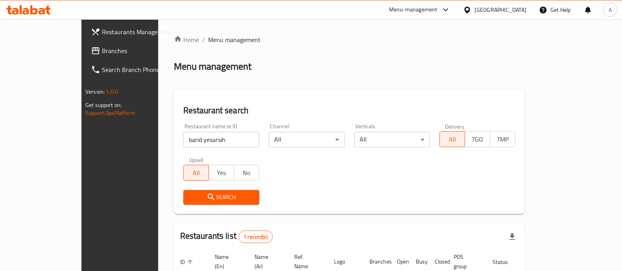
scroll to position [49, 0]
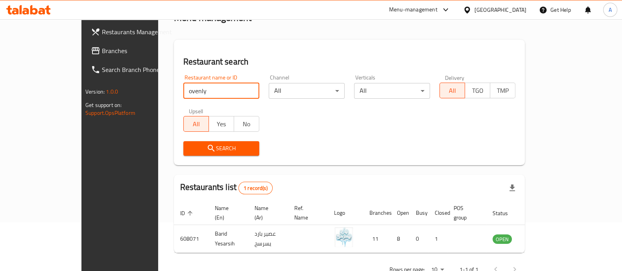
type input "ovenly"
click button "Search" at bounding box center [221, 148] width 76 height 15
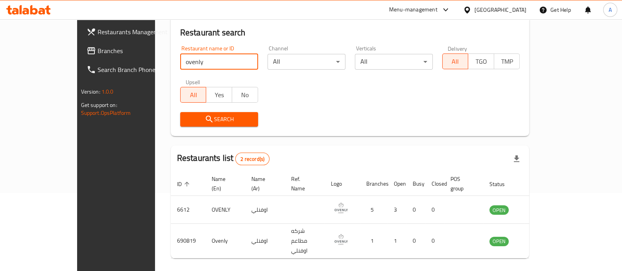
scroll to position [92, 0]
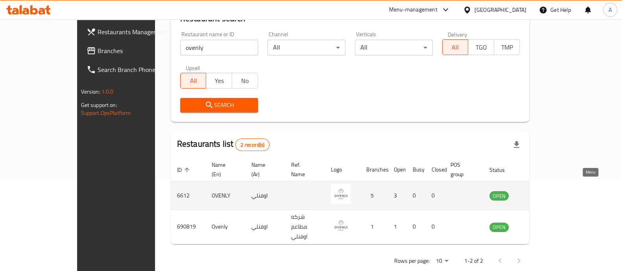
click at [540, 193] on icon "enhanced table" at bounding box center [535, 196] width 9 height 7
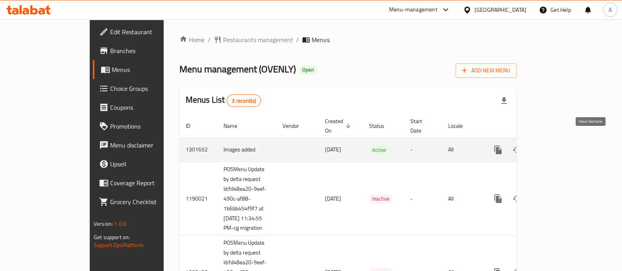
click at [564, 144] on link "enhanced table" at bounding box center [554, 149] width 19 height 19
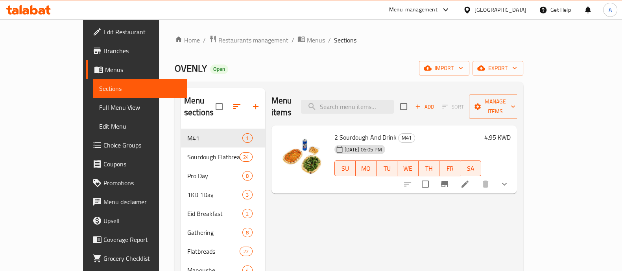
click at [334, 131] on span "2 Sourdough And Drink" at bounding box center [365, 137] width 62 height 12
click at [319, 199] on div "Menu items Add Sort Manage items 2 Sourdough And Drink M41 [DATE] 06:05 PM SU M…" at bounding box center [391, 270] width 252 height 365
click at [222, 42] on span "Restaurants management" at bounding box center [253, 39] width 70 height 9
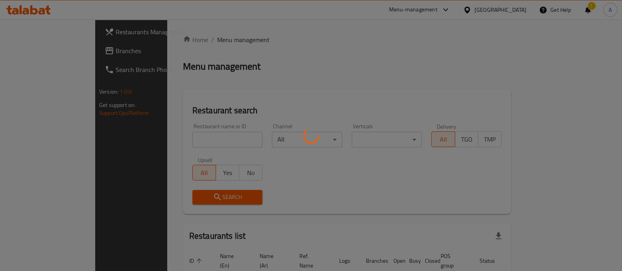
click at [211, 135] on div at bounding box center [311, 135] width 622 height 271
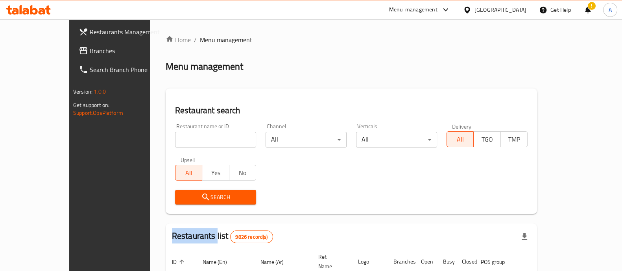
click at [211, 135] on div at bounding box center [311, 135] width 622 height 271
click at [211, 135] on input "search" at bounding box center [215, 140] width 81 height 16
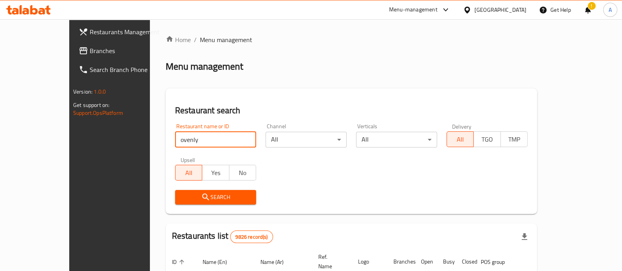
type input "ovenly"
click button "Search" at bounding box center [215, 197] width 81 height 15
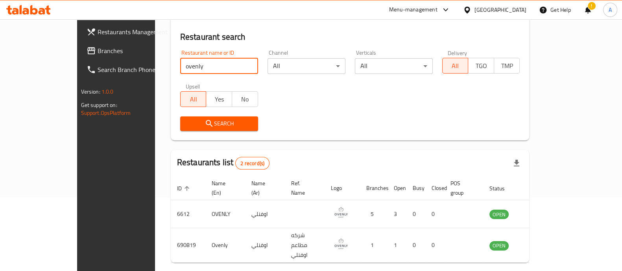
scroll to position [92, 0]
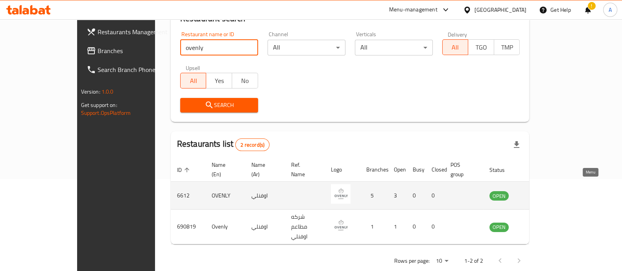
click at [540, 193] on icon "enhanced table" at bounding box center [535, 196] width 9 height 7
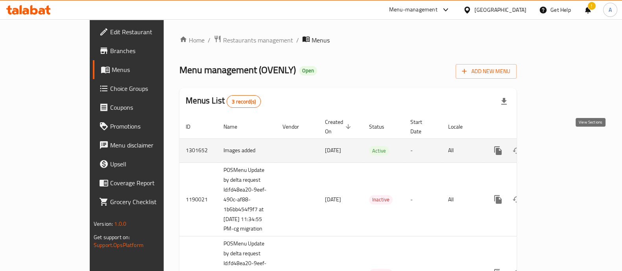
click at [558, 147] on icon "enhanced table" at bounding box center [554, 150] width 7 height 7
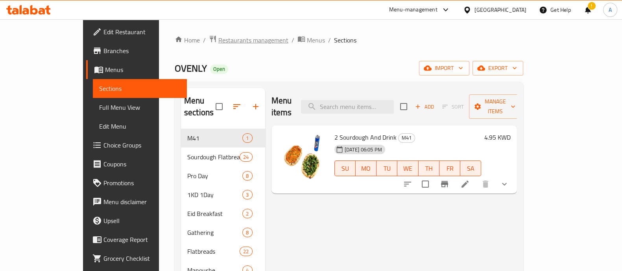
click at [218, 41] on span "Restaurants management" at bounding box center [253, 39] width 70 height 9
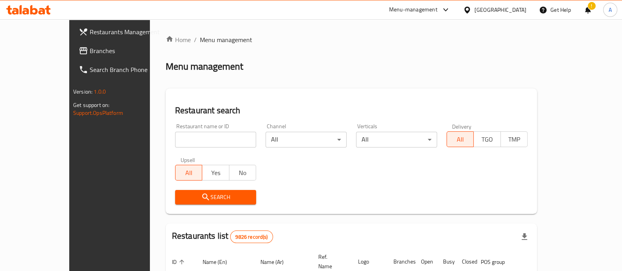
click at [190, 136] on input "search" at bounding box center [215, 140] width 81 height 16
type input "ovenly"
click button "Search" at bounding box center [215, 197] width 81 height 15
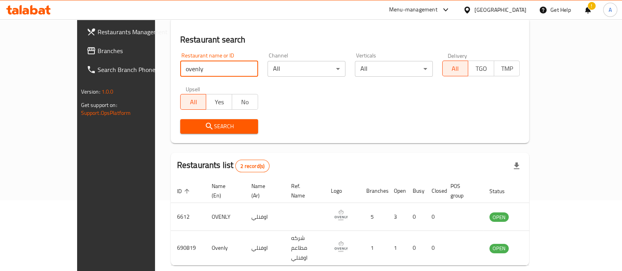
scroll to position [92, 0]
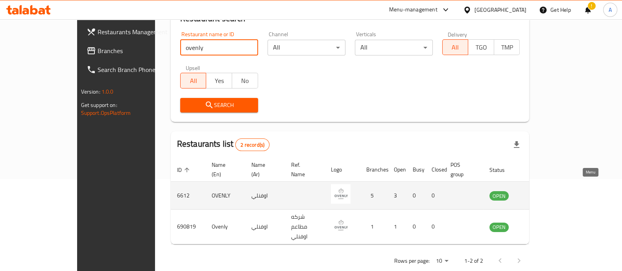
click at [545, 191] on link "enhanced table" at bounding box center [538, 195] width 15 height 9
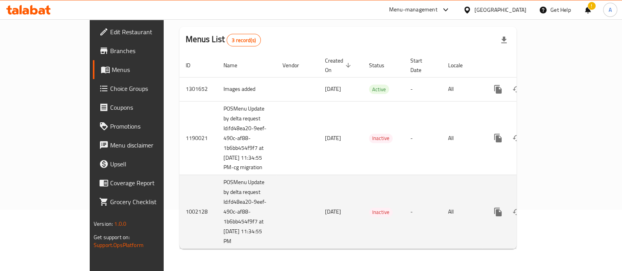
scroll to position [62, 0]
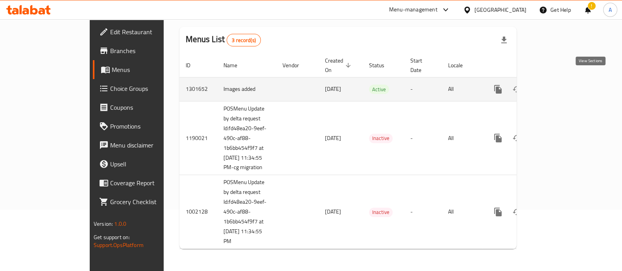
click at [559, 85] on icon "enhanced table" at bounding box center [554, 89] width 9 height 9
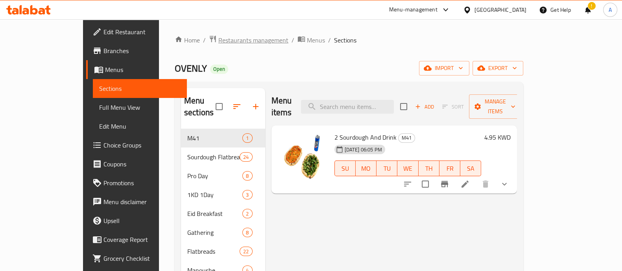
click at [218, 40] on span "Restaurants management" at bounding box center [253, 39] width 70 height 9
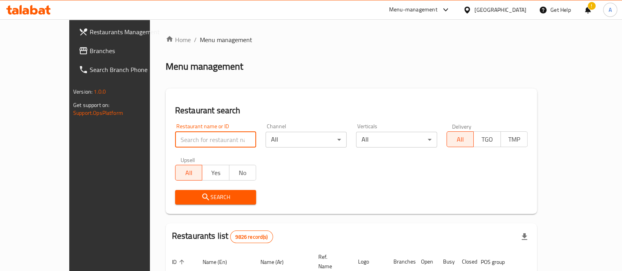
click at [211, 133] on input "search" at bounding box center [215, 140] width 81 height 16
type input "the coffee mood"
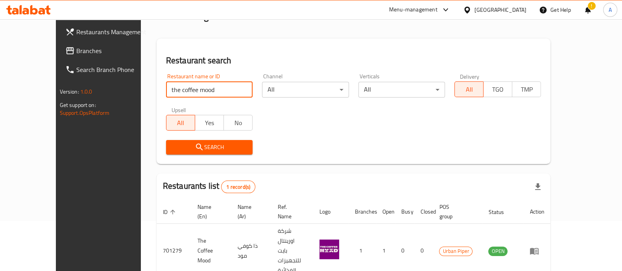
scroll to position [64, 0]
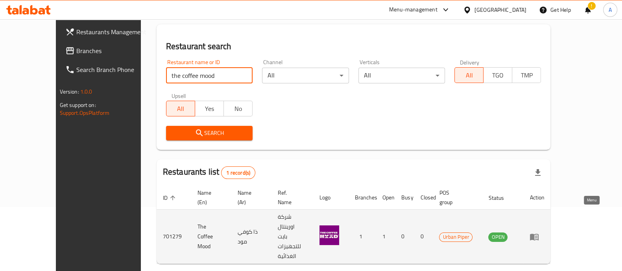
click at [539, 234] on icon "enhanced table" at bounding box center [534, 237] width 9 height 7
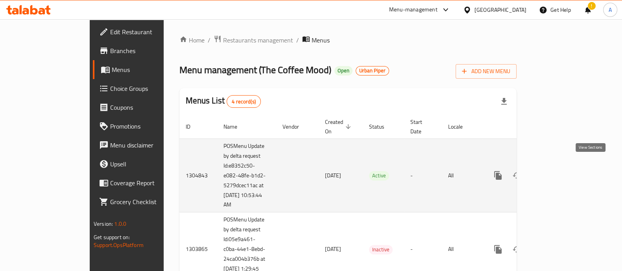
click at [559, 171] on icon "enhanced table" at bounding box center [554, 175] width 9 height 9
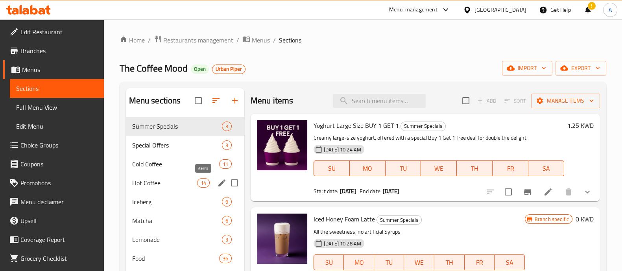
scroll to position [98, 0]
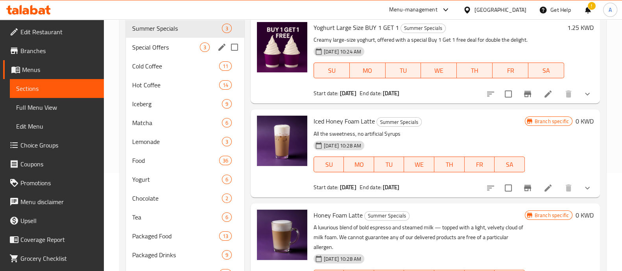
click at [169, 55] on div "Special Offers 3" at bounding box center [185, 47] width 118 height 19
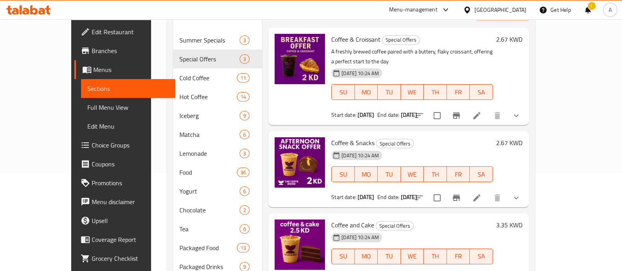
drag, startPoint x: 542, startPoint y: 104, endPoint x: 282, endPoint y: 32, distance: 269.9
click at [528, 105] on div "Menu items Add Sort Manage items Coffee & Croissant Special Offers A freshly br…" at bounding box center [395, 144] width 266 height 308
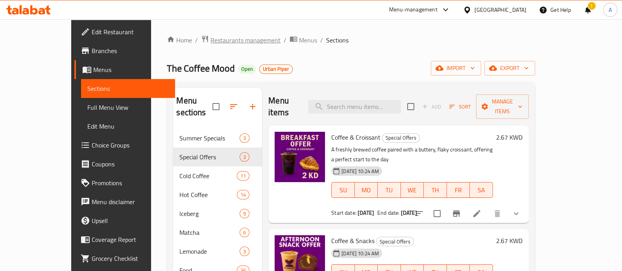
click at [214, 42] on span "Restaurants management" at bounding box center [245, 39] width 70 height 9
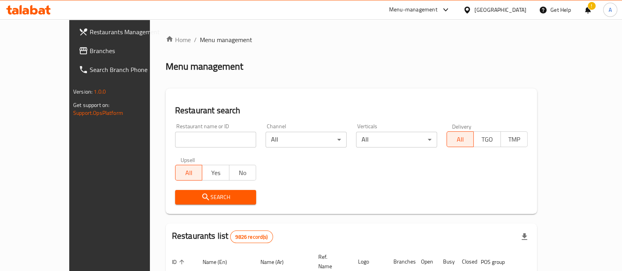
click at [537, 211] on div "Restaurant search Restaurant name or ID Restaurant name or ID Channel All ​ Ver…" at bounding box center [351, 152] width 371 height 126
click at [178, 135] on input "search" at bounding box center [215, 140] width 81 height 16
type input "kareem"
click button "Search" at bounding box center [215, 197] width 81 height 15
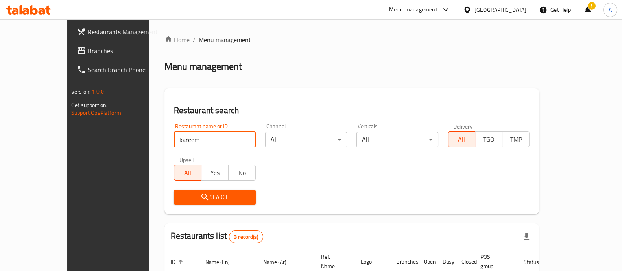
scroll to position [120, 0]
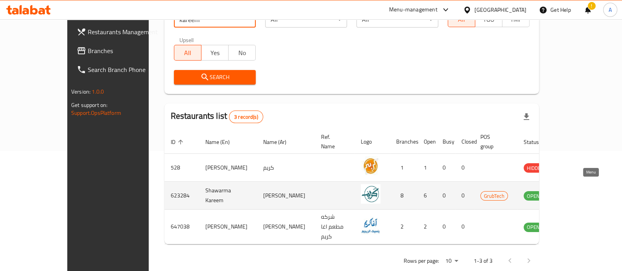
click at [574, 191] on icon "enhanced table" at bounding box center [569, 195] width 9 height 9
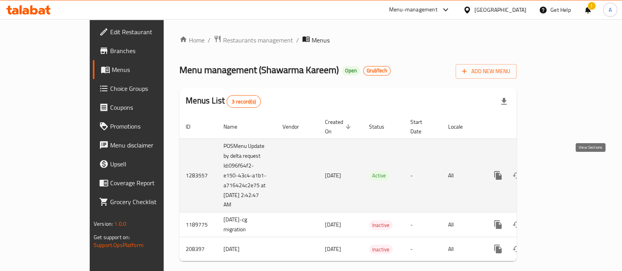
click at [559, 171] on icon "enhanced table" at bounding box center [554, 175] width 9 height 9
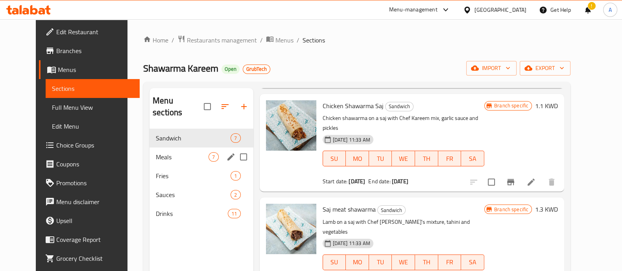
click at [209, 153] on span "7" at bounding box center [213, 156] width 9 height 7
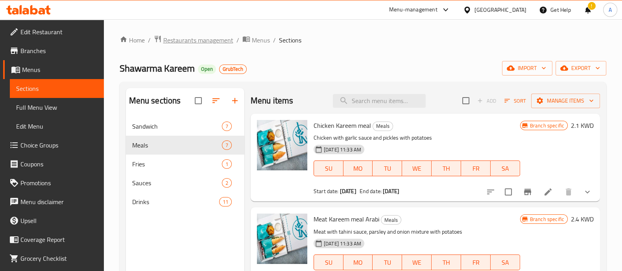
click at [211, 37] on span "Restaurants management" at bounding box center [198, 39] width 70 height 9
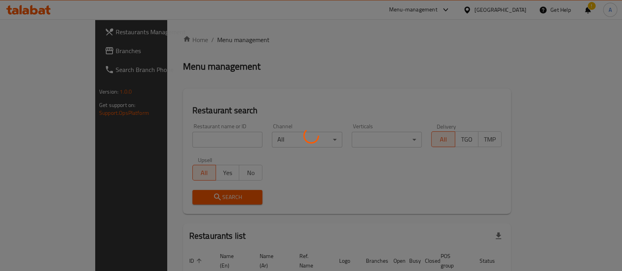
click at [188, 142] on div at bounding box center [311, 135] width 622 height 271
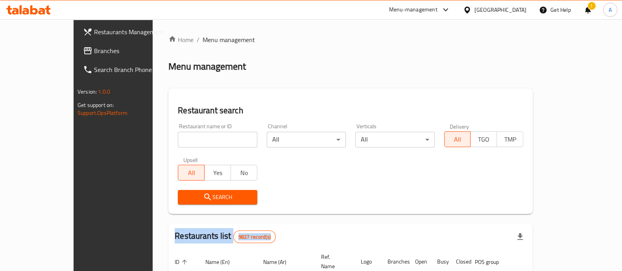
click at [187, 142] on div at bounding box center [311, 135] width 622 height 271
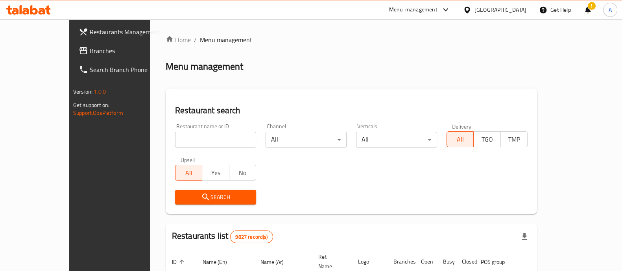
click at [187, 142] on input "search" at bounding box center [215, 140] width 81 height 16
type input "swaikhat"
click button "Search" at bounding box center [215, 197] width 81 height 15
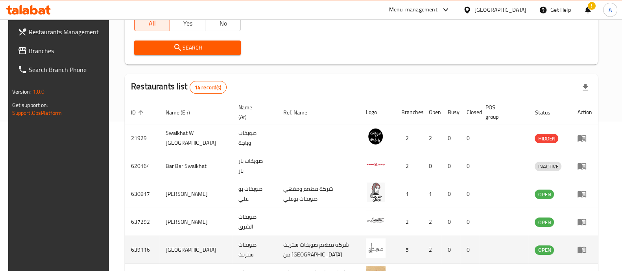
scroll to position [196, 0]
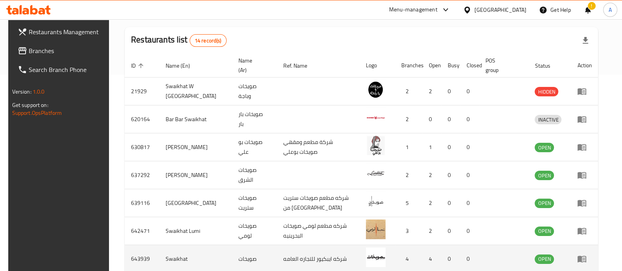
click at [579, 255] on td "enhanced table" at bounding box center [584, 259] width 27 height 28
click at [587, 257] on icon "enhanced table" at bounding box center [581, 258] width 9 height 9
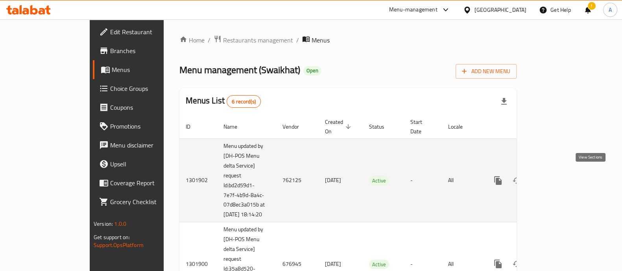
click at [559, 176] on icon "enhanced table" at bounding box center [554, 180] width 9 height 9
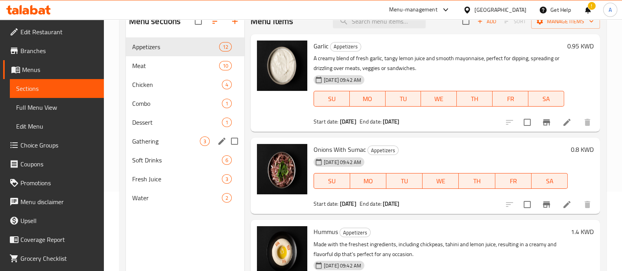
scroll to position [98, 0]
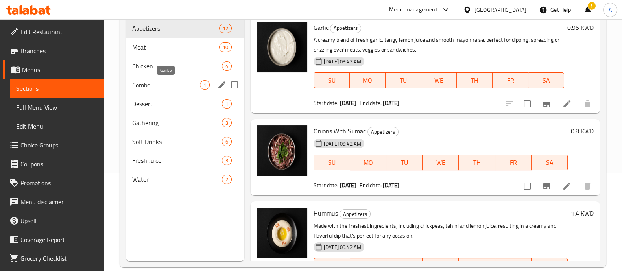
click at [160, 83] on span "Combo" at bounding box center [166, 84] width 68 height 9
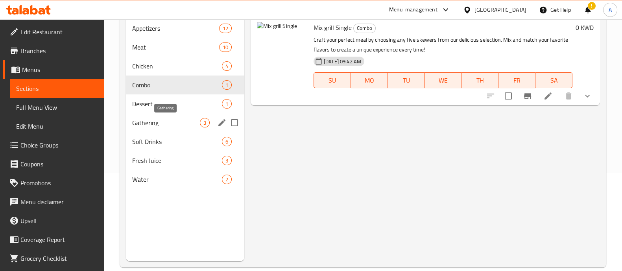
click at [159, 120] on span "Gathering" at bounding box center [166, 122] width 68 height 9
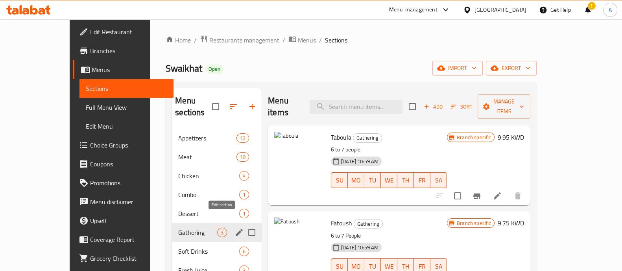
click at [233, 227] on button "edit" at bounding box center [239, 233] width 12 height 12
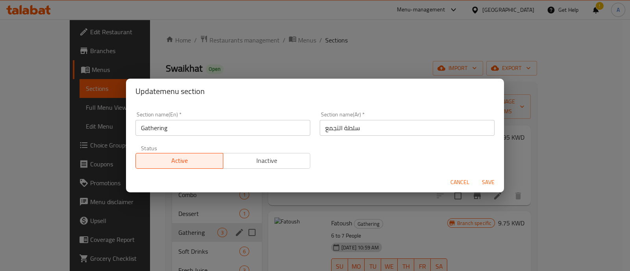
click at [377, 221] on div "Update menu section Section name(En)   * Gathering Section name(En) * Section n…" at bounding box center [315, 135] width 630 height 271
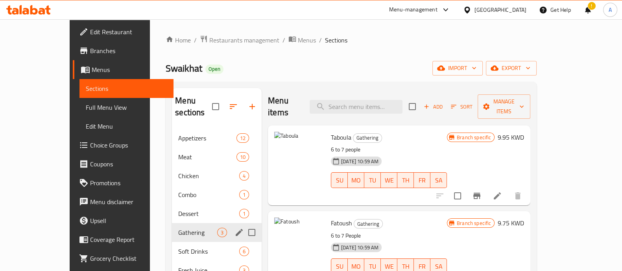
click at [486, 186] on button "Branch-specific-item" at bounding box center [476, 195] width 19 height 19
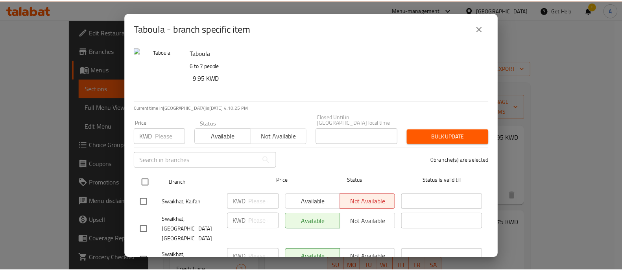
scroll to position [33, 0]
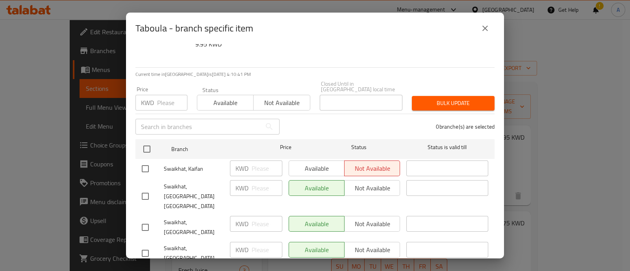
click at [485, 24] on icon "close" at bounding box center [484, 28] width 9 height 9
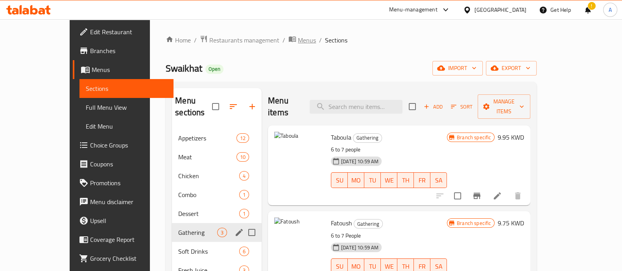
click at [298, 45] on span "Menus" at bounding box center [307, 39] width 18 height 9
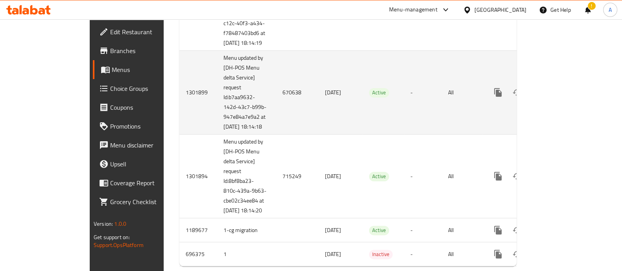
scroll to position [303, 0]
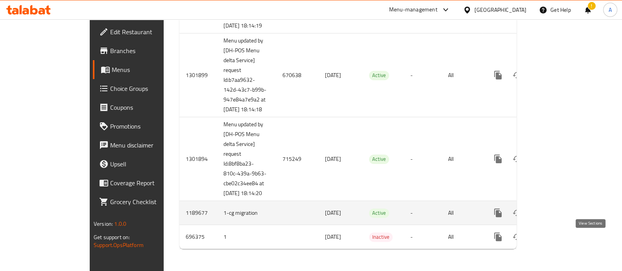
click at [558, 211] on icon "enhanced table" at bounding box center [554, 212] width 7 height 7
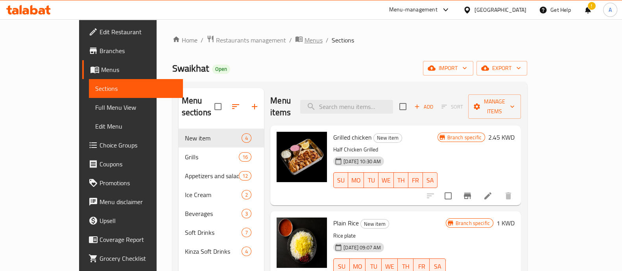
click at [305, 42] on span "Menus" at bounding box center [314, 39] width 18 height 9
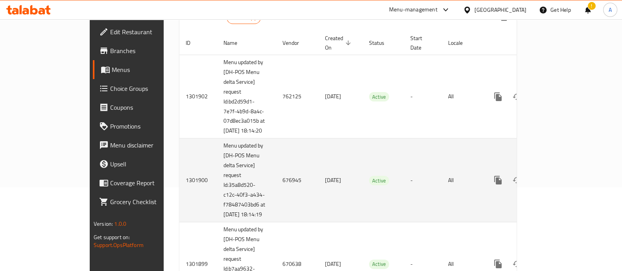
scroll to position [98, 0]
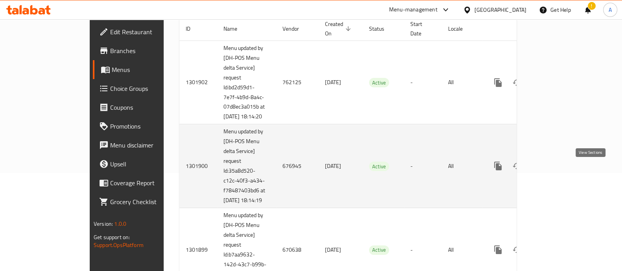
click at [564, 175] on link "enhanced table" at bounding box center [554, 166] width 19 height 19
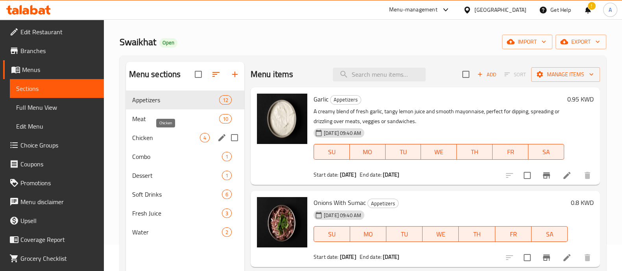
scroll to position [49, 0]
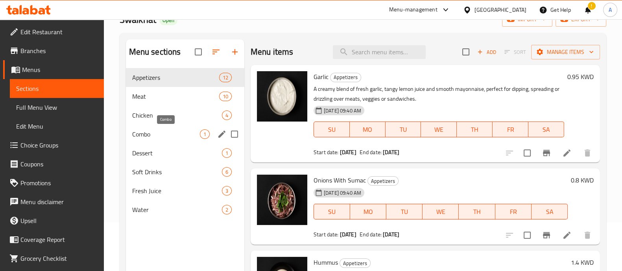
click at [168, 129] on span "Combo" at bounding box center [166, 133] width 68 height 9
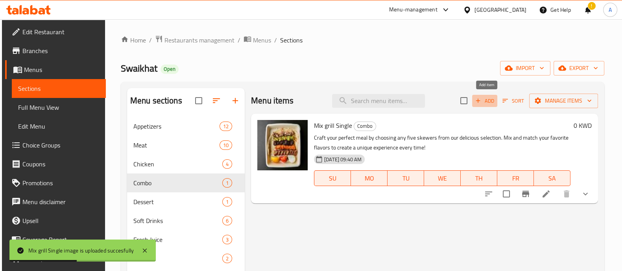
click at [495, 99] on span "Add" at bounding box center [484, 100] width 21 height 9
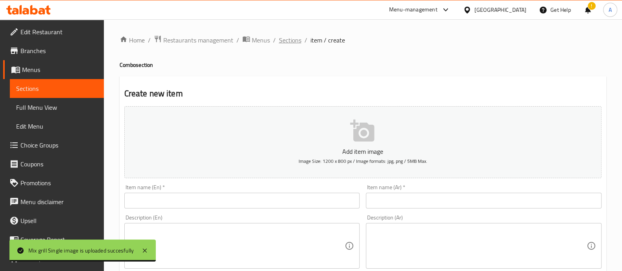
click at [281, 40] on span "Sections" at bounding box center [290, 39] width 22 height 9
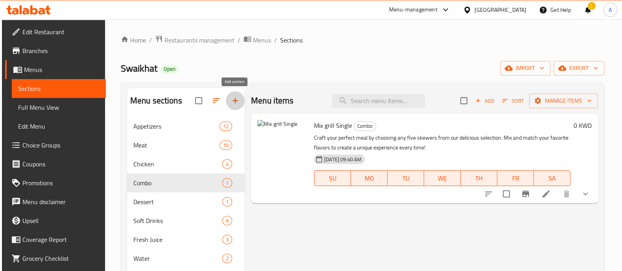
click at [228, 103] on button "button" at bounding box center [235, 100] width 19 height 19
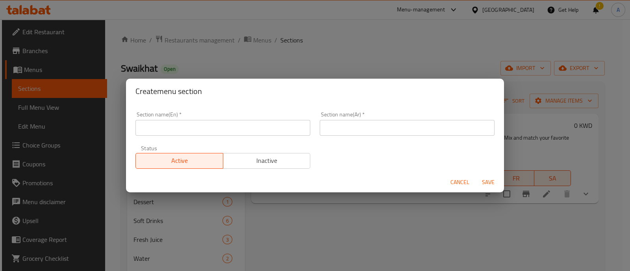
click at [334, 138] on div "Section name(Ar)   * Section name(Ar) *" at bounding box center [407, 123] width 184 height 33
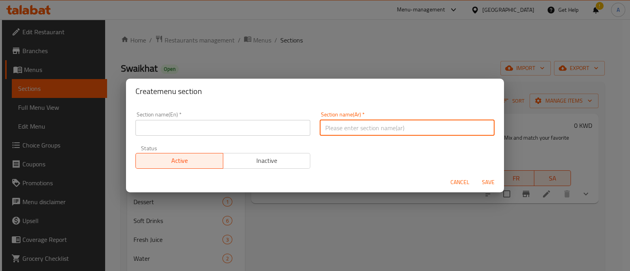
drag, startPoint x: 338, startPoint y: 133, endPoint x: 226, endPoint y: 137, distance: 112.6
click at [338, 133] on input "text" at bounding box center [406, 128] width 175 height 16
paste input "سلطة التجمع"
type input "سلطة التجمع"
click at [222, 129] on input "text" at bounding box center [222, 128] width 175 height 16
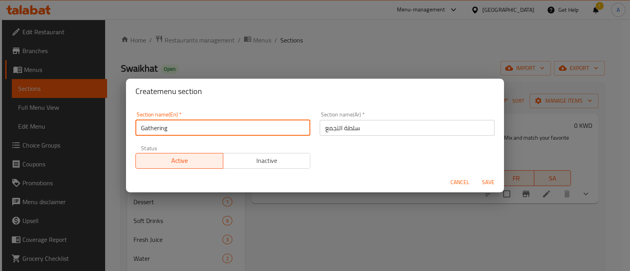
type input "Gathering"
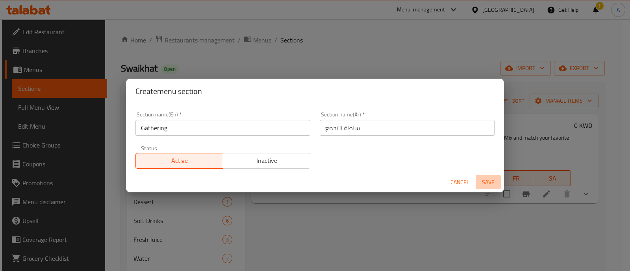
click at [490, 188] on button "Save" at bounding box center [487, 182] width 25 height 15
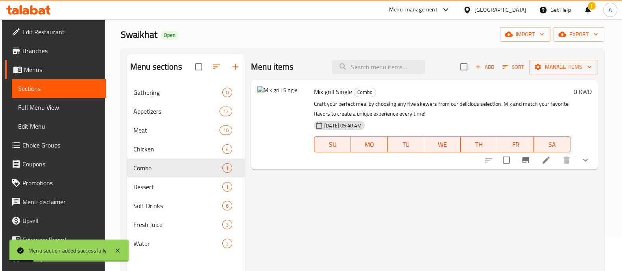
scroll to position [49, 0]
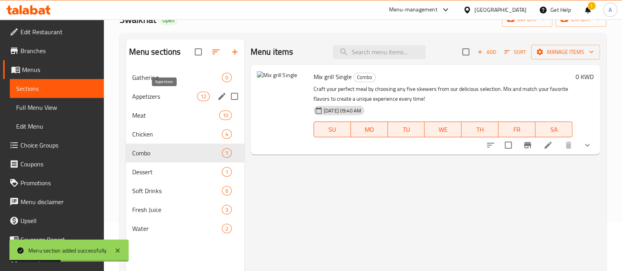
click at [179, 87] on div "Appetizers 12" at bounding box center [185, 96] width 118 height 19
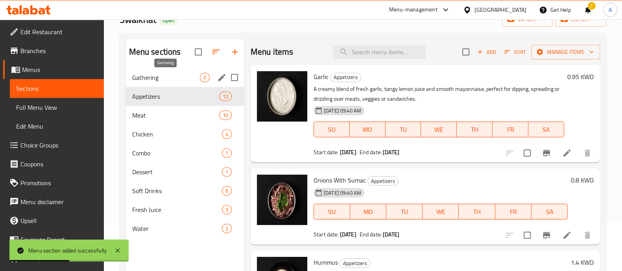
click at [192, 78] on span "Gathering" at bounding box center [166, 77] width 68 height 9
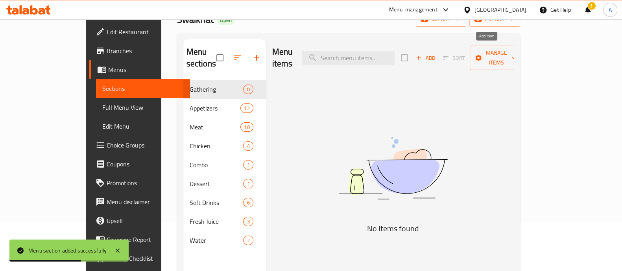
click at [436, 54] on span "Add" at bounding box center [425, 58] width 21 height 9
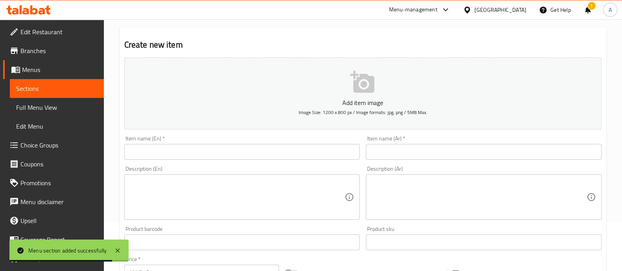
drag, startPoint x: 213, startPoint y: 159, endPoint x: 208, endPoint y: 148, distance: 12.3
click at [213, 159] on input "text" at bounding box center [242, 152] width 236 height 16
paste input "Taboula"
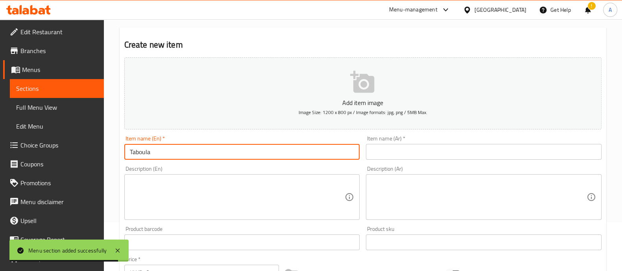
type input "Taboula"
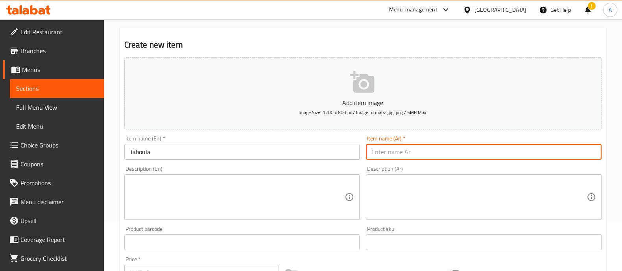
click at [502, 149] on input "text" at bounding box center [484, 152] width 236 height 16
paste input "تبولة"
type input "تبولة"
click at [211, 180] on textarea at bounding box center [237, 197] width 215 height 37
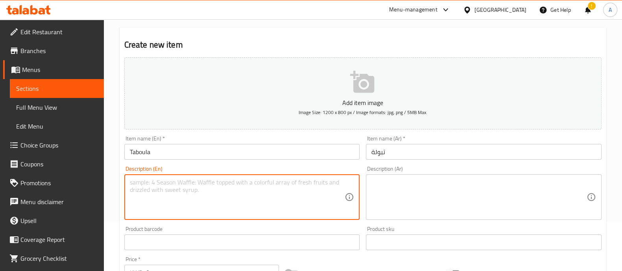
paste textarea "6 to 7 people"
type textarea "6 to 7 people"
click at [492, 188] on textarea at bounding box center [478, 197] width 215 height 37
paste textarea "من 6 إلى 7 أشخاص"
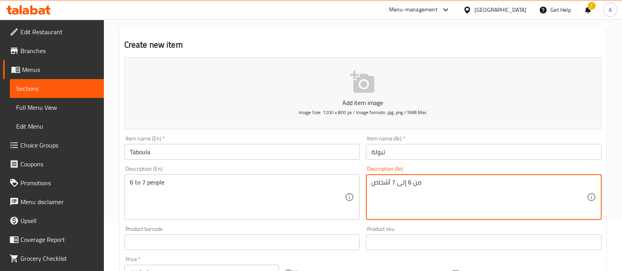
type textarea "من 6 إلى 7 أشخاص"
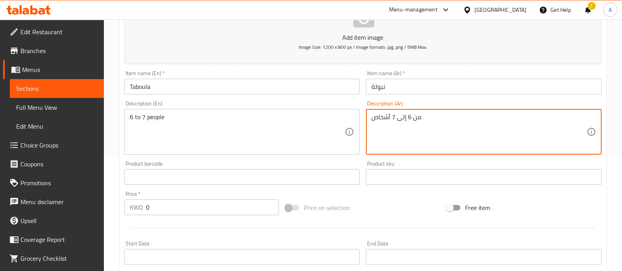
scroll to position [148, 0]
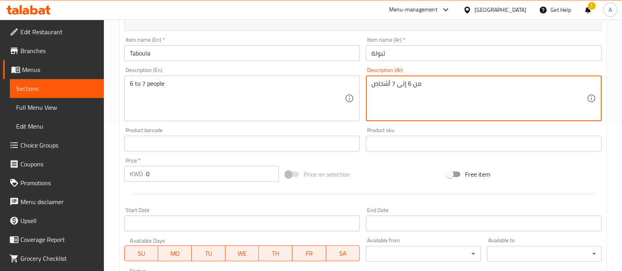
click at [170, 178] on input "0" at bounding box center [212, 174] width 133 height 16
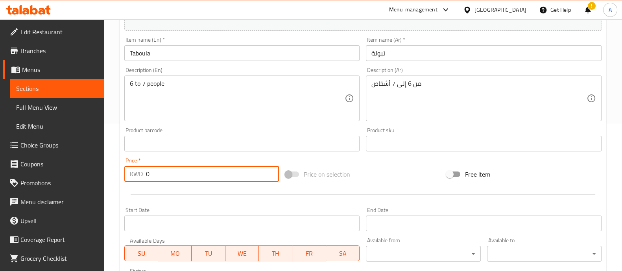
paste input "9.95"
paste input "number"
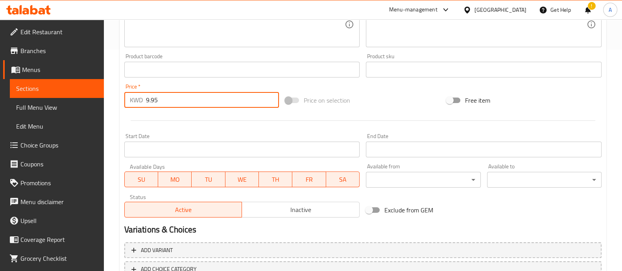
scroll to position [277, 0]
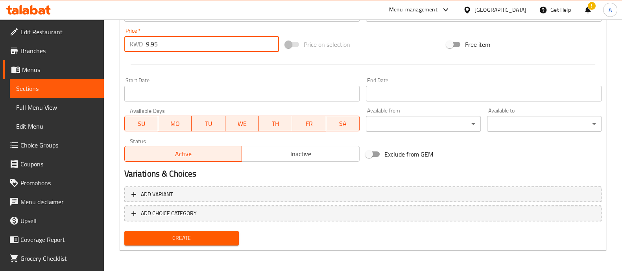
type input "9.95"
click at [189, 241] on span "Create" at bounding box center [182, 238] width 102 height 10
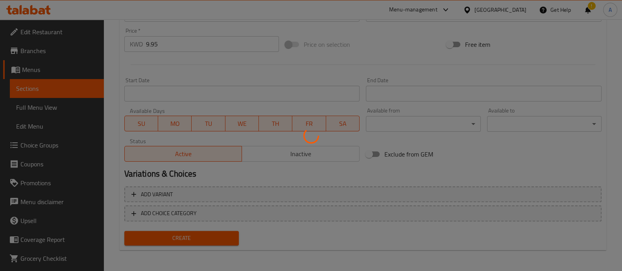
type input "0"
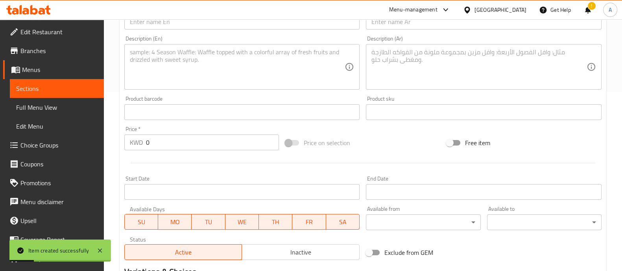
scroll to position [81, 0]
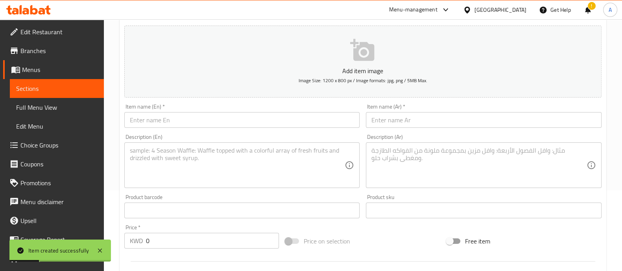
click at [208, 116] on input "text" at bounding box center [242, 120] width 236 height 16
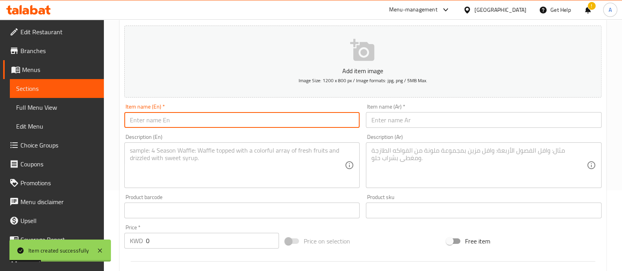
paste input "Fatoush"
type input "Fatoush"
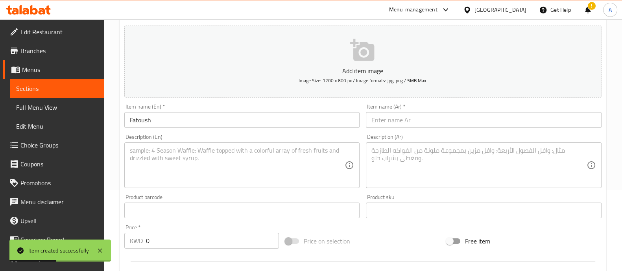
click at [380, 111] on div "Item name (Ar)   * Item name (Ar) *" at bounding box center [484, 116] width 236 height 24
click at [386, 122] on input "text" at bounding box center [484, 120] width 236 height 16
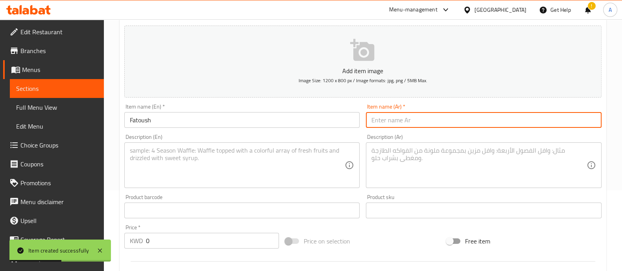
paste input "فتوش"
type input "فتوش"
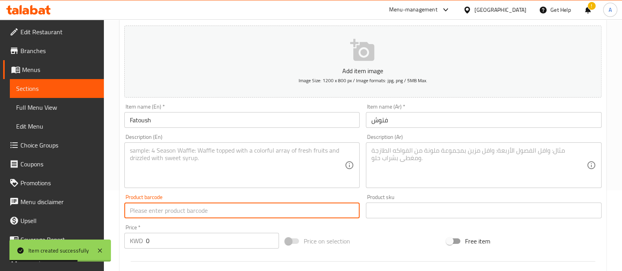
click at [270, 203] on input "text" at bounding box center [242, 211] width 236 height 16
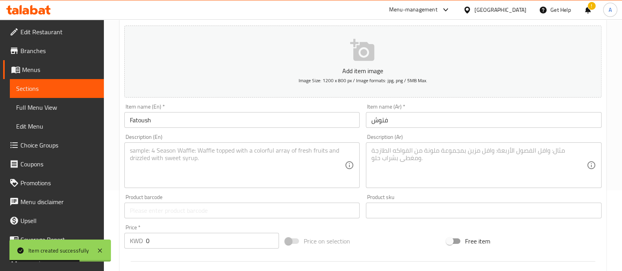
click at [268, 188] on div "Description (En) Description (En)" at bounding box center [242, 161] width 242 height 60
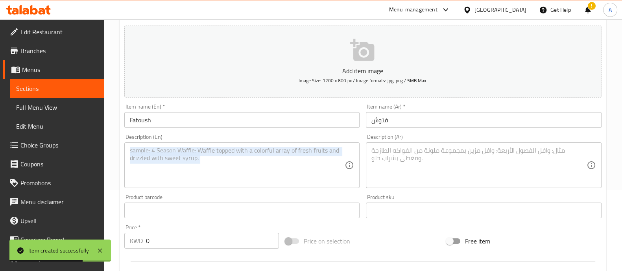
click at [268, 188] on div "Description (En) Description (En)" at bounding box center [242, 161] width 242 height 60
click at [267, 185] on div "Description (En)" at bounding box center [242, 165] width 236 height 46
paste textarea "6 to 7 People"
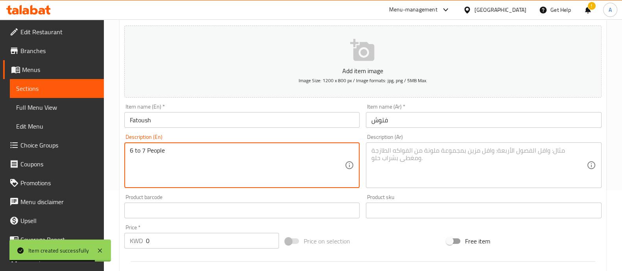
type textarea "6 to 7 People"
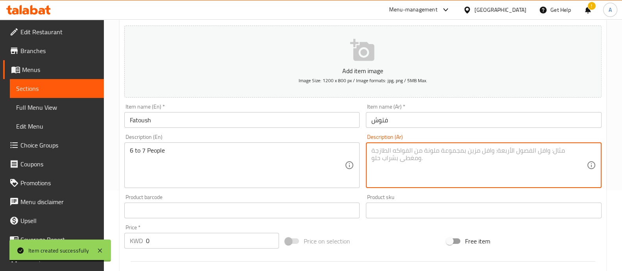
click at [406, 168] on textarea at bounding box center [478, 165] width 215 height 37
paste textarea "من 6 إلى 7 أشخاص"
type textarea "من 6 إلى 7 أشخاص"
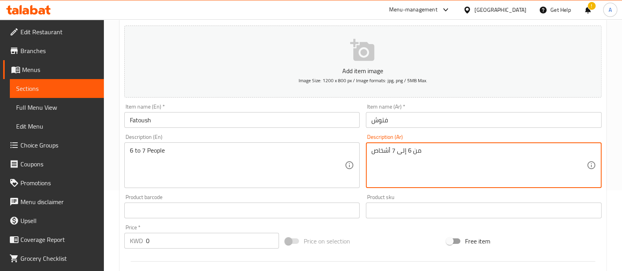
drag, startPoint x: 149, startPoint y: 251, endPoint x: 31, endPoint y: 251, distance: 118.4
click at [52, 252] on div "Edit Restaurant Branches Menus Sections Full Menu View Edit Menu Choice Groups …" at bounding box center [311, 204] width 622 height 530
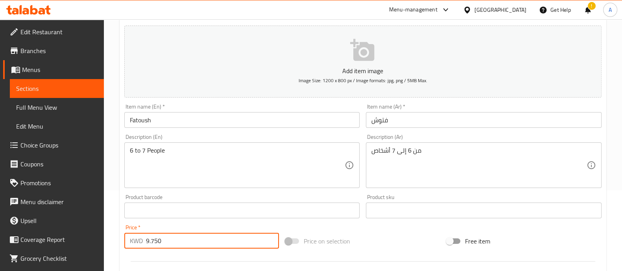
scroll to position [277, 0]
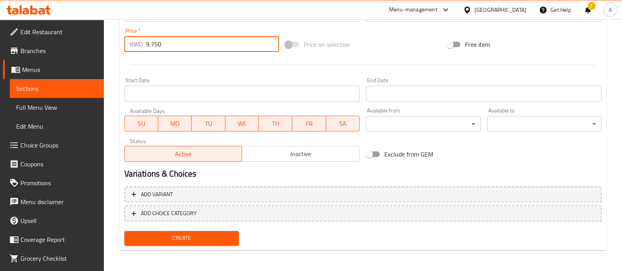
type input "9.750"
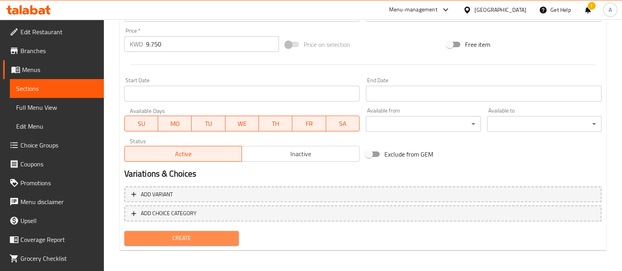
click at [181, 236] on span "Create" at bounding box center [182, 238] width 102 height 10
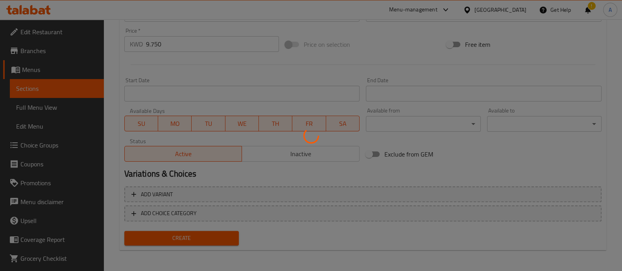
type input "0"
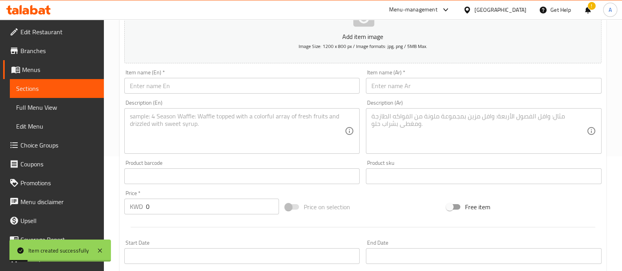
scroll to position [81, 0]
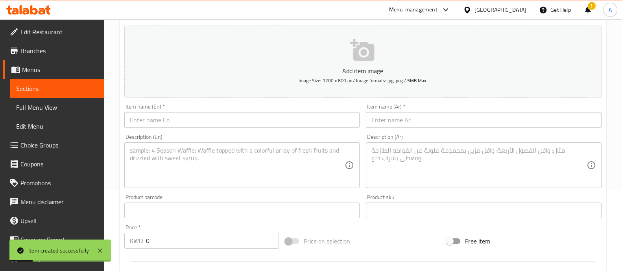
click at [188, 135] on div "Description (En) Description (En)" at bounding box center [242, 161] width 236 height 54
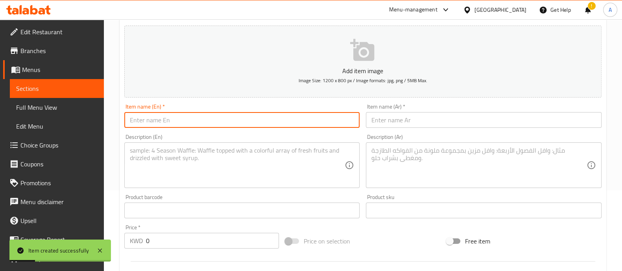
click at [191, 121] on input "text" at bounding box center [242, 120] width 236 height 16
paste input "Soft Salad"
type input "Soft Salad"
click at [404, 124] on input "text" at bounding box center [484, 120] width 236 height 16
paste input "سلطة ناعمة"
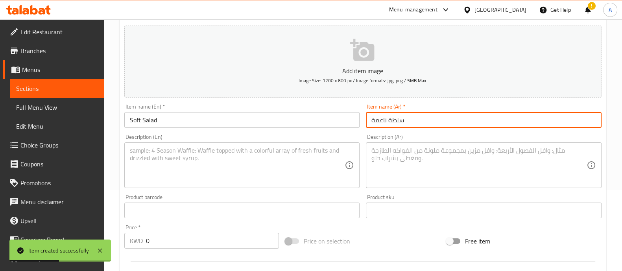
type input "سلطة ناعمة"
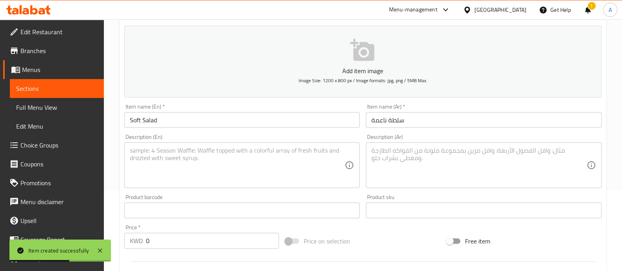
click at [243, 185] on div "Description (En)" at bounding box center [242, 165] width 236 height 46
paste textarea "6 to 7 people"
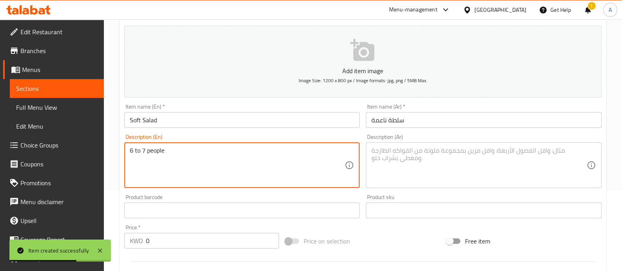
type textarea "6 to 7 people"
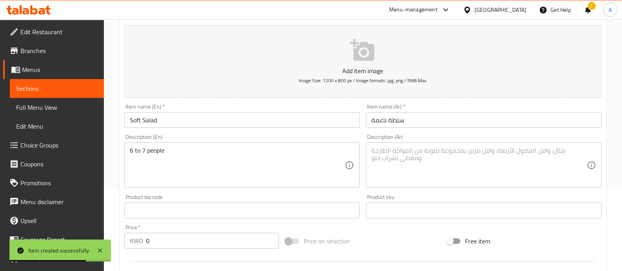
click at [312, 109] on div "Item name (En)   * Soft Salad Item name (En) *" at bounding box center [242, 116] width 236 height 24
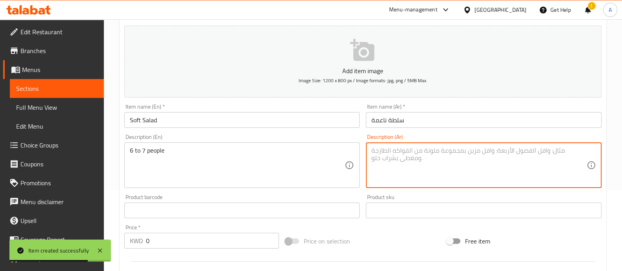
drag, startPoint x: 405, startPoint y: 152, endPoint x: 414, endPoint y: 173, distance: 22.7
click at [405, 153] on textarea at bounding box center [478, 165] width 215 height 37
paste textarea "من 6 إلى 7 أشخاص"
type textarea "من 6 إلى 7 أشخاص"
click at [223, 241] on input "0" at bounding box center [212, 241] width 133 height 16
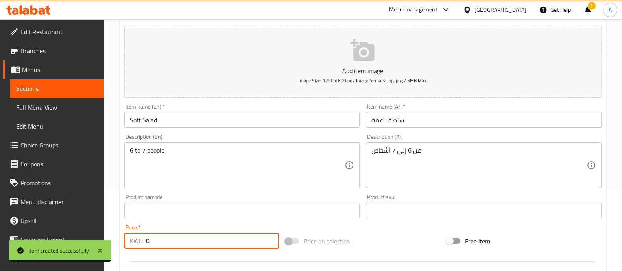
click at [223, 241] on input "0" at bounding box center [212, 241] width 133 height 16
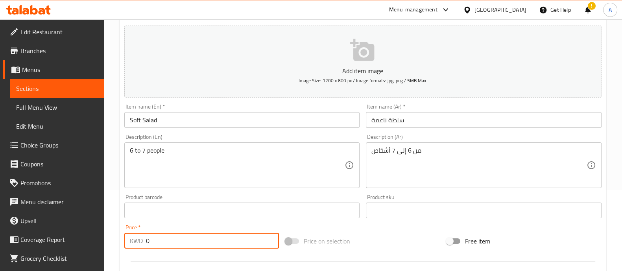
paste input "8.5"
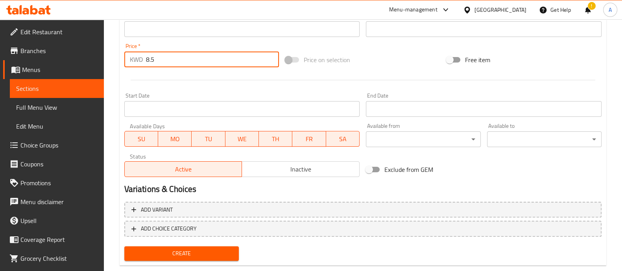
scroll to position [277, 0]
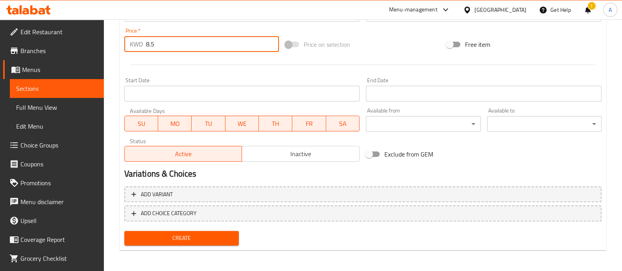
type input "8.5"
click at [218, 235] on span "Create" at bounding box center [182, 238] width 102 height 10
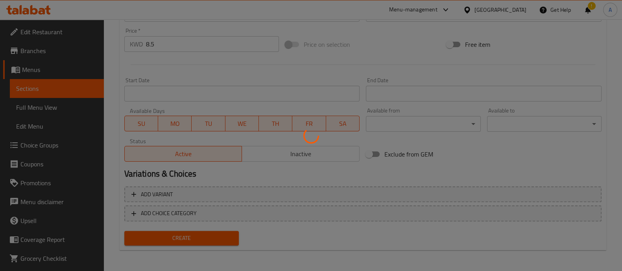
type input "0"
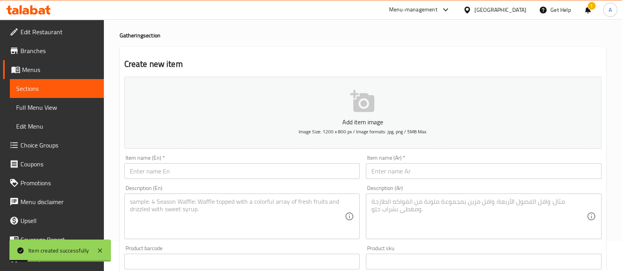
scroll to position [0, 0]
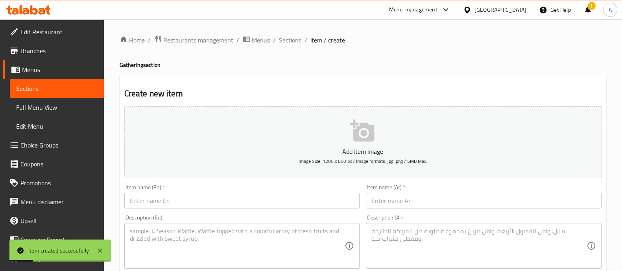
click at [298, 40] on span "Sections" at bounding box center [290, 39] width 22 height 9
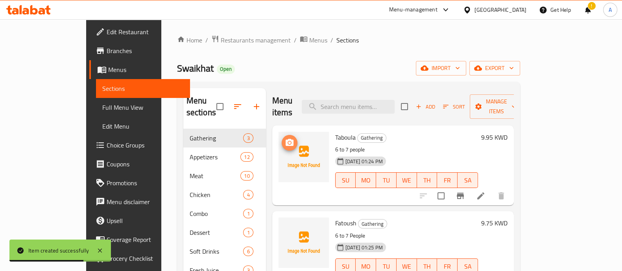
click at [282, 138] on span "upload picture" at bounding box center [290, 142] width 16 height 9
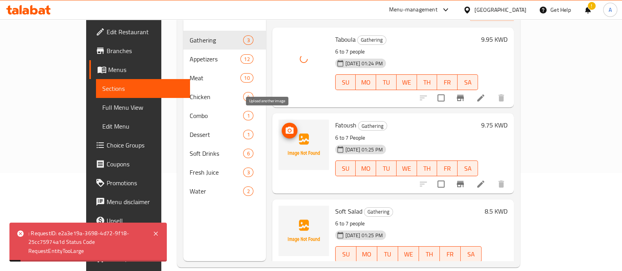
click at [286, 127] on icon "upload picture" at bounding box center [290, 130] width 8 height 7
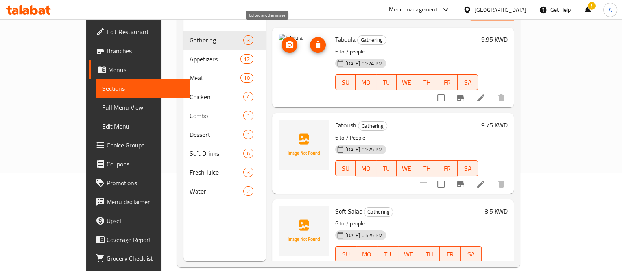
click at [282, 40] on span "upload picture" at bounding box center [290, 44] width 16 height 9
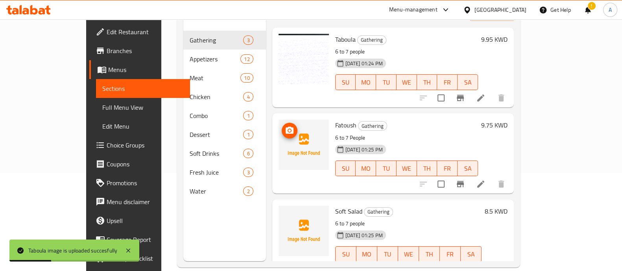
click at [282, 126] on span "upload picture" at bounding box center [290, 130] width 16 height 9
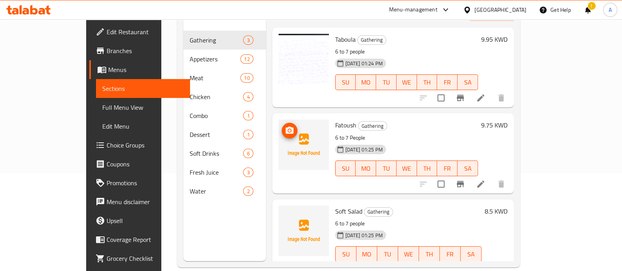
click at [288, 129] on circle "upload picture" at bounding box center [289, 130] width 2 height 2
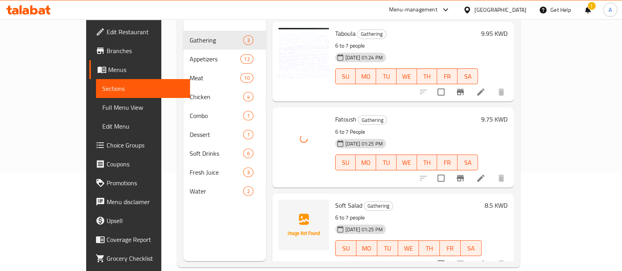
scroll to position [110, 0]
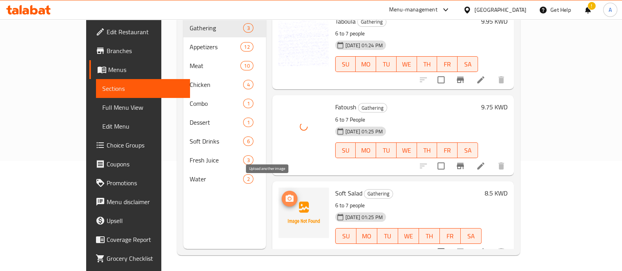
click at [286, 195] on icon "upload picture" at bounding box center [290, 198] width 8 height 7
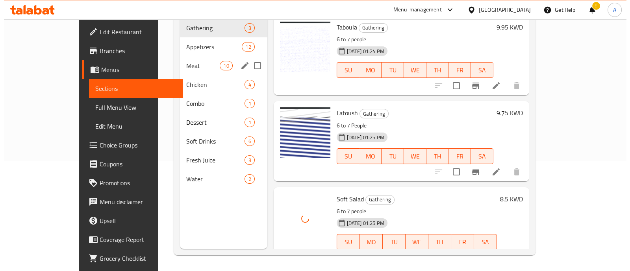
scroll to position [0, 0]
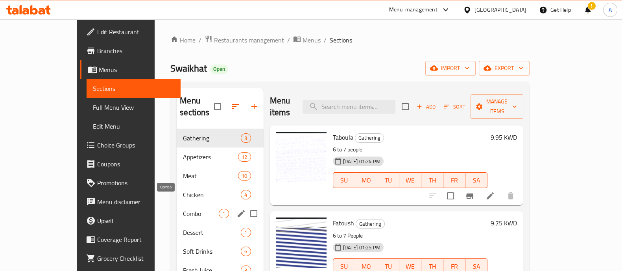
click at [187, 209] on span "Combo" at bounding box center [201, 213] width 36 height 9
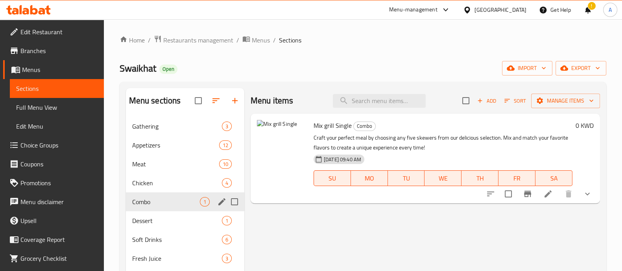
click at [212, 205] on div "Combo 1" at bounding box center [185, 201] width 118 height 19
click at [223, 202] on icon "edit" at bounding box center [221, 201] width 9 height 9
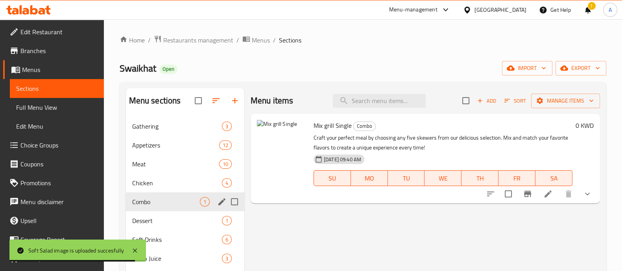
click at [217, 205] on icon "edit" at bounding box center [221, 201] width 9 height 9
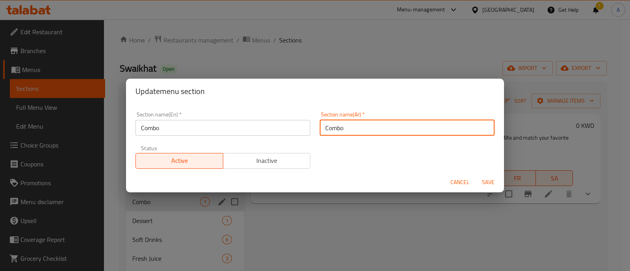
click at [390, 134] on input "Combo" at bounding box center [406, 128] width 175 height 16
paste input "كومبو"
type input "كومبو"
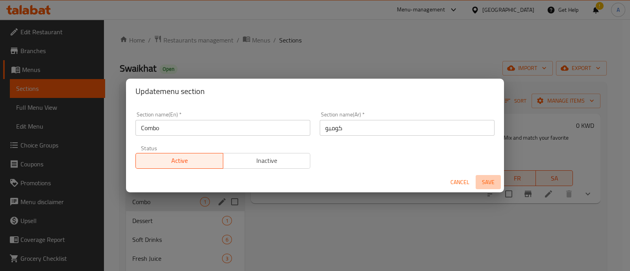
click at [483, 181] on span "Save" at bounding box center [487, 182] width 19 height 10
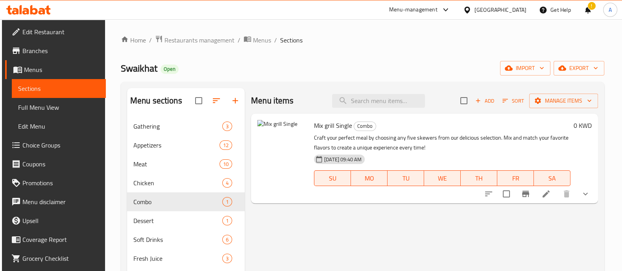
click at [215, 100] on icon "button" at bounding box center [216, 100] width 9 height 9
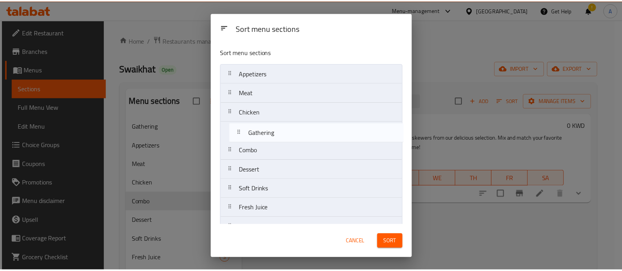
scroll to position [15, 0]
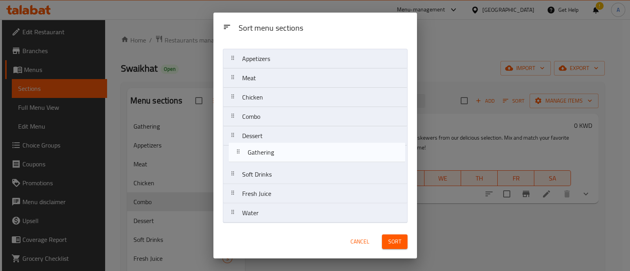
drag, startPoint x: 268, startPoint y: 77, endPoint x: 274, endPoint y: 160, distance: 83.6
click at [274, 160] on nav "Gathering Appetizers Meat Chicken Combo Dessert Soft Drinks Fresh Juice Water" at bounding box center [315, 136] width 185 height 174
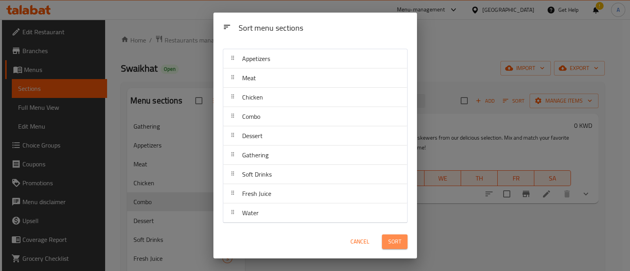
click at [388, 235] on button "Sort" at bounding box center [395, 241] width 26 height 15
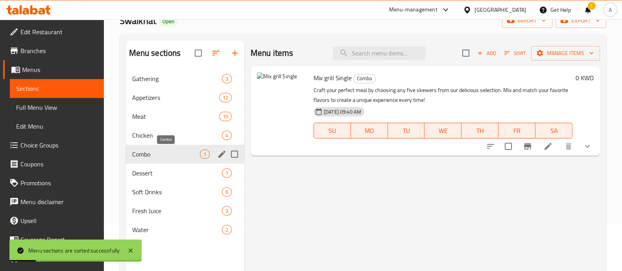
scroll to position [11, 0]
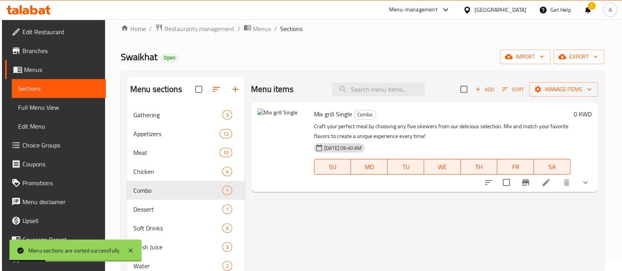
click at [169, 103] on nav "Gathering 3 Appetizers 12 Meat 10 Chicken 4 Combo 1 Dessert 1 Soft Drinks 6 Fre…" at bounding box center [186, 190] width 118 height 176
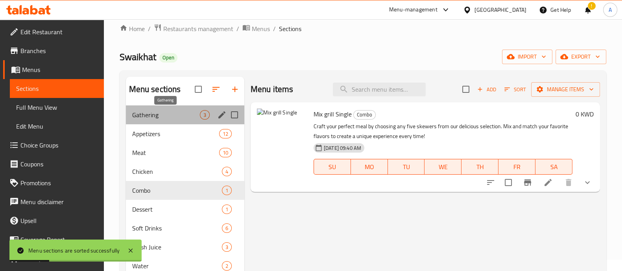
click at [169, 113] on span "Gathering" at bounding box center [166, 114] width 68 height 9
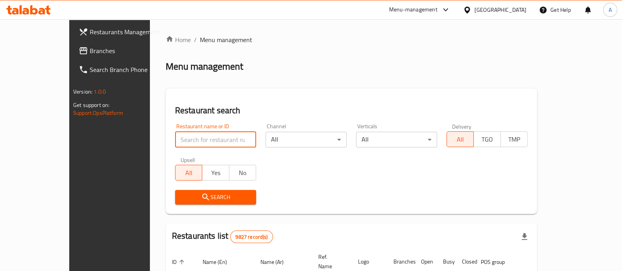
drag, startPoint x: 0, startPoint y: 0, endPoint x: 154, endPoint y: 136, distance: 205.4
click at [175, 136] on input "search" at bounding box center [215, 140] width 81 height 16
type input "swaikhat"
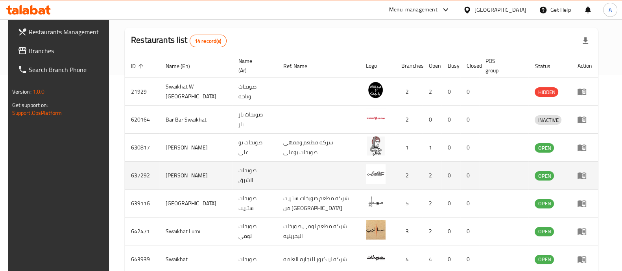
scroll to position [196, 0]
click at [479, 177] on td "0" at bounding box center [469, 175] width 19 height 28
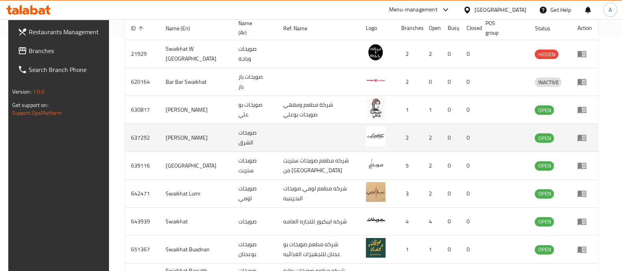
scroll to position [295, 0]
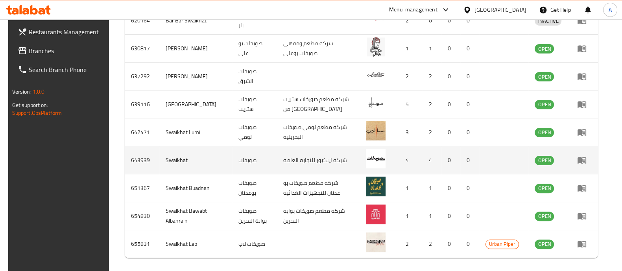
click at [586, 164] on icon "enhanced table" at bounding box center [582, 160] width 9 height 7
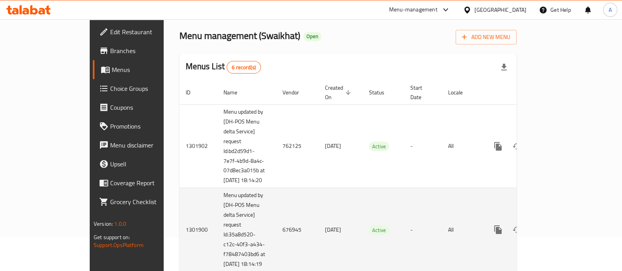
scroll to position [49, 0]
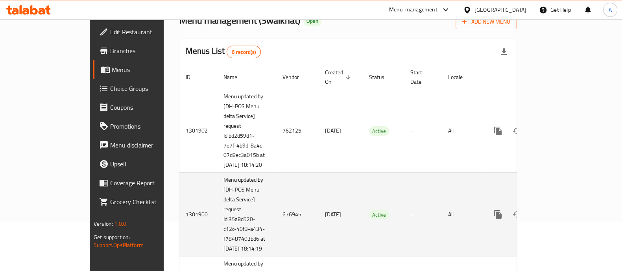
click at [559, 219] on icon "enhanced table" at bounding box center [554, 214] width 9 height 9
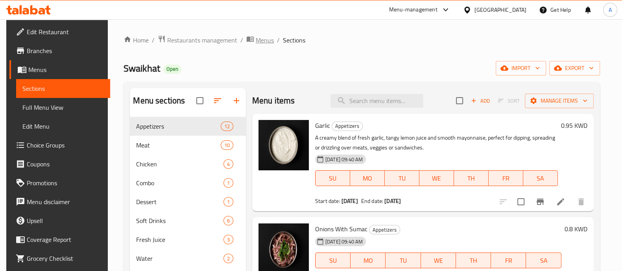
click at [257, 44] on span "Menus" at bounding box center [265, 39] width 18 height 9
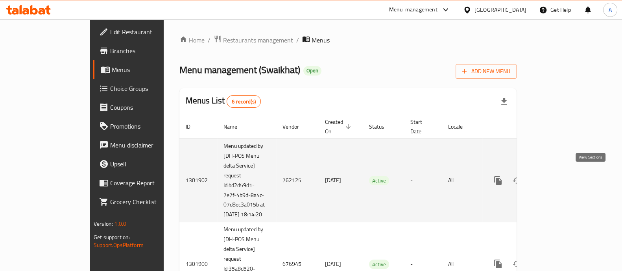
click at [559, 180] on icon "enhanced table" at bounding box center [554, 180] width 9 height 9
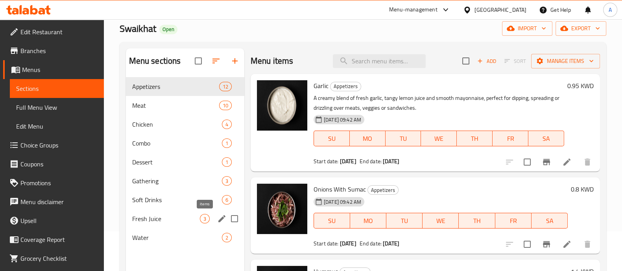
scroll to position [49, 0]
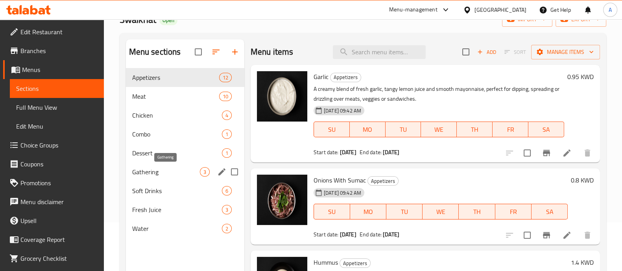
click at [188, 168] on span "Gathering" at bounding box center [166, 171] width 68 height 9
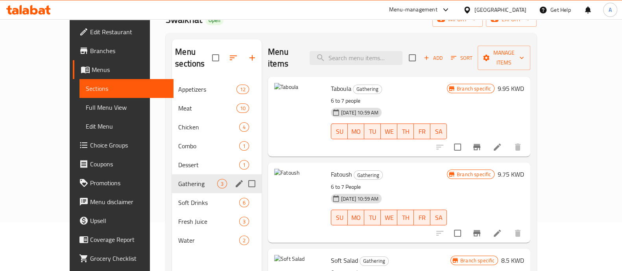
click at [244, 175] on input "Menu sections" at bounding box center [252, 183] width 17 height 17
checkbox input "true"
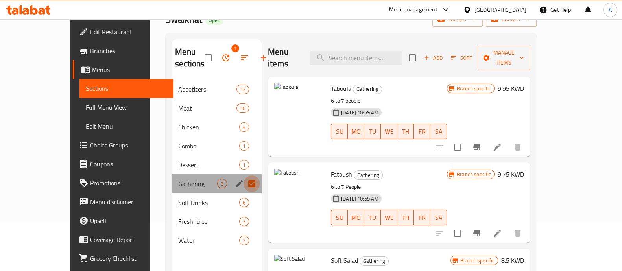
click at [244, 186] on input "Menu sections" at bounding box center [252, 183] width 17 height 17
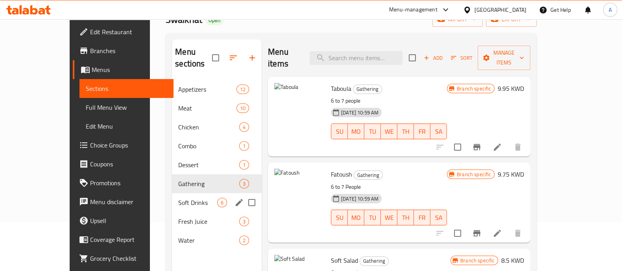
click at [223, 193] on div "Soft Drinks 6" at bounding box center [217, 202] width 90 height 19
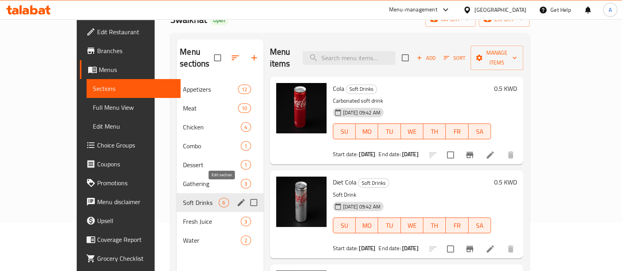
click at [238, 199] on icon "edit" at bounding box center [241, 202] width 7 height 7
click at [219, 180] on span "3" at bounding box center [223, 183] width 9 height 7
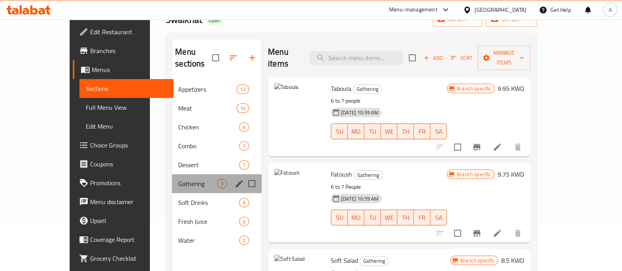
click at [215, 174] on div "Gathering 3" at bounding box center [217, 183] width 90 height 19
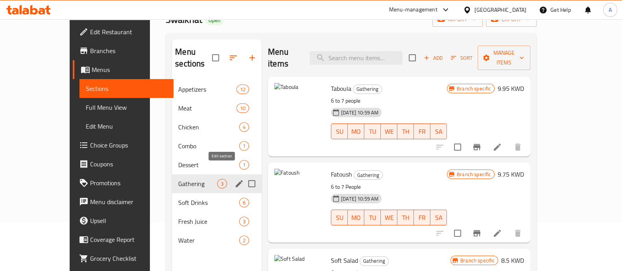
click at [236, 180] on icon "edit" at bounding box center [239, 183] width 7 height 7
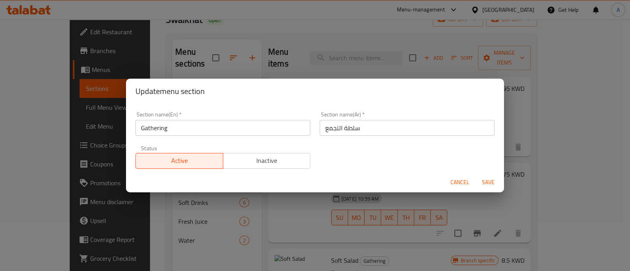
click at [372, 124] on input "سلطة التجمع" at bounding box center [406, 128] width 175 height 16
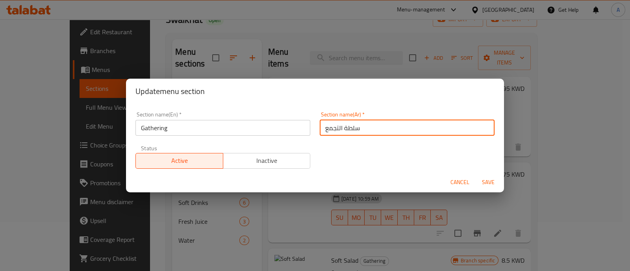
click at [372, 124] on input "سلطة التجمع" at bounding box center [406, 128] width 175 height 16
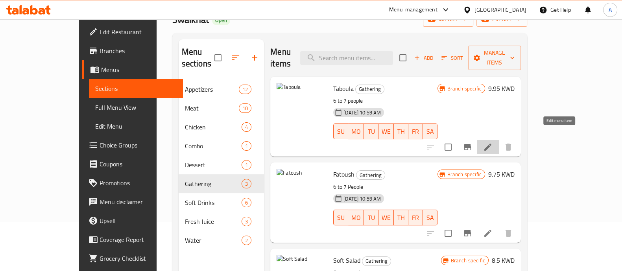
click at [493, 142] on icon at bounding box center [487, 146] width 9 height 9
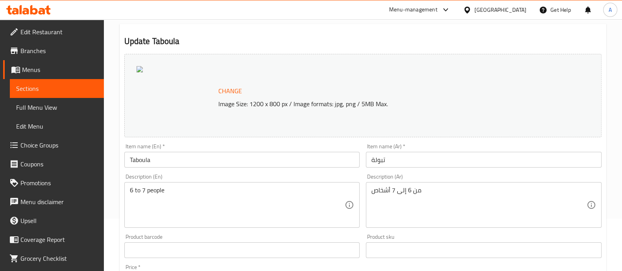
scroll to position [148, 0]
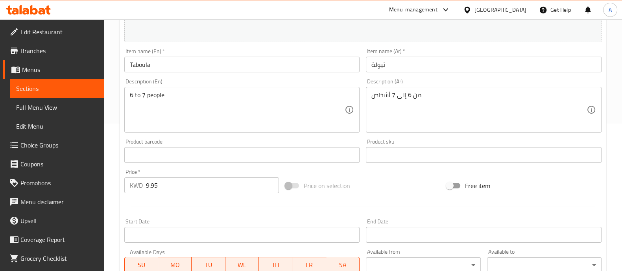
click at [170, 62] on input "Taboula" at bounding box center [242, 65] width 236 height 16
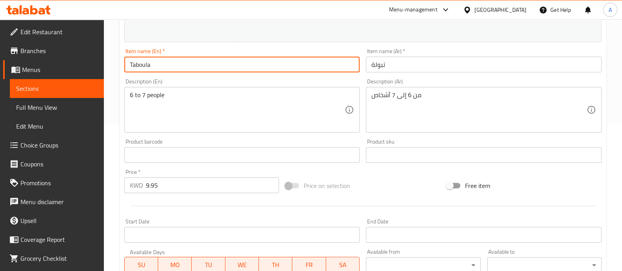
click at [170, 62] on input "Taboula" at bounding box center [242, 65] width 236 height 16
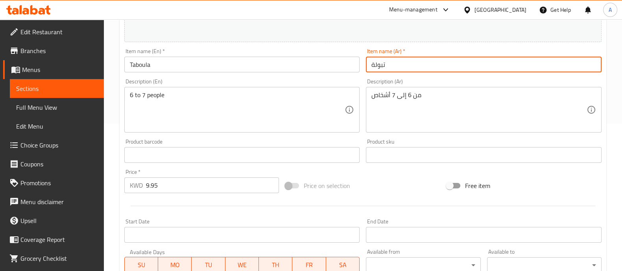
click at [419, 66] on input "تبولة" at bounding box center [484, 65] width 236 height 16
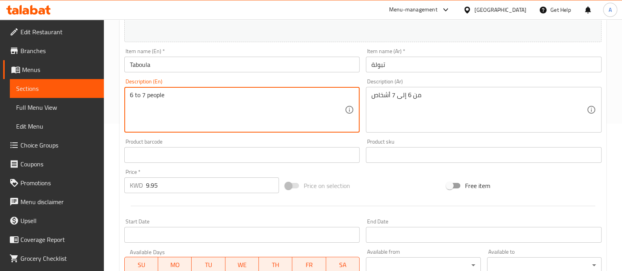
click at [180, 122] on textarea "6 to 7 people" at bounding box center [237, 109] width 215 height 37
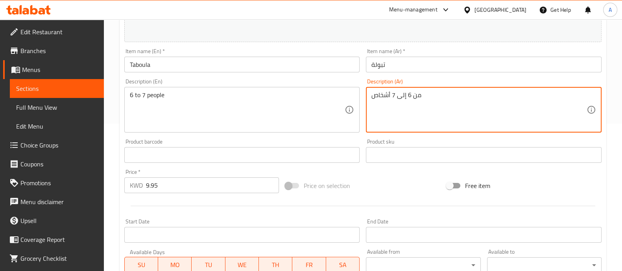
click at [438, 122] on textarea "من 6 إلى 7 أشخاص" at bounding box center [478, 109] width 215 height 37
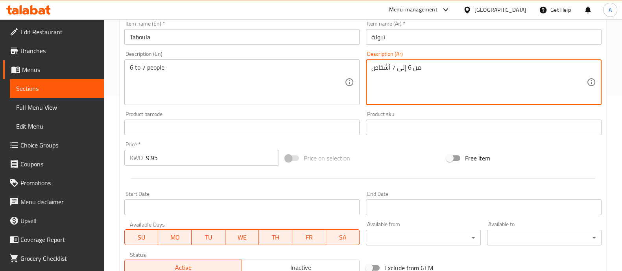
scroll to position [196, 0]
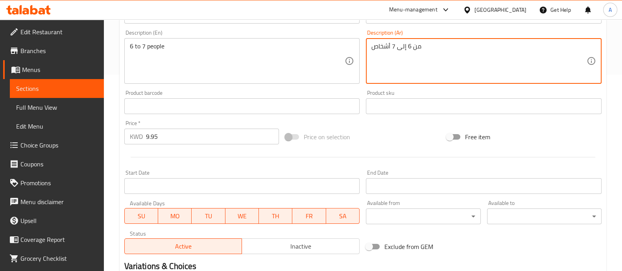
click at [199, 140] on input "9.95" at bounding box center [212, 137] width 133 height 16
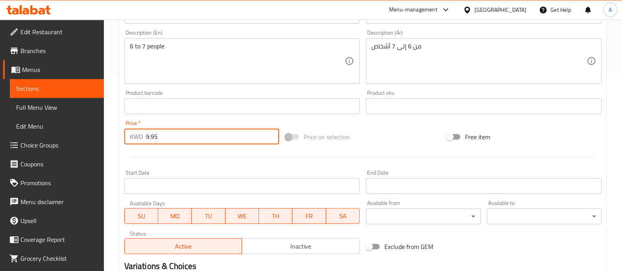
click at [199, 140] on input "9.95" at bounding box center [212, 137] width 133 height 16
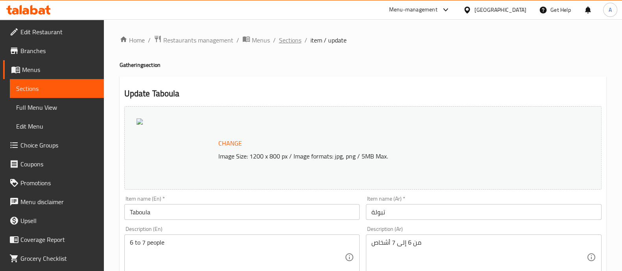
click at [287, 38] on span "Sections" at bounding box center [290, 39] width 22 height 9
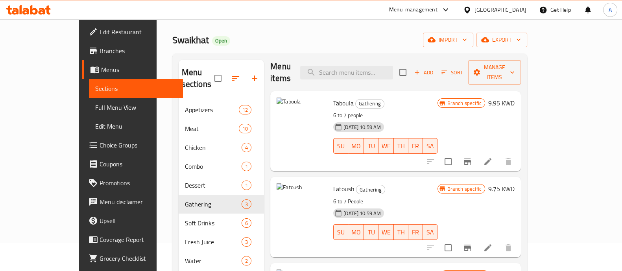
scroll to position [49, 0]
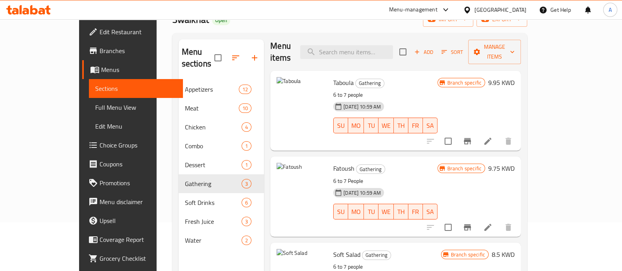
click at [493, 223] on icon at bounding box center [487, 227] width 9 height 9
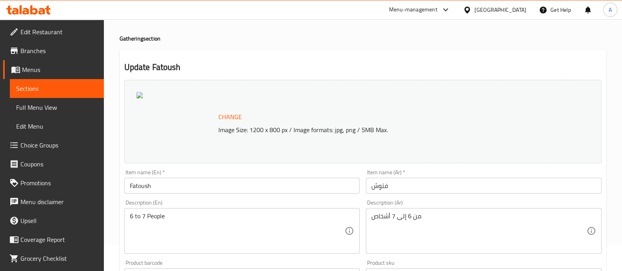
scroll to position [98, 0]
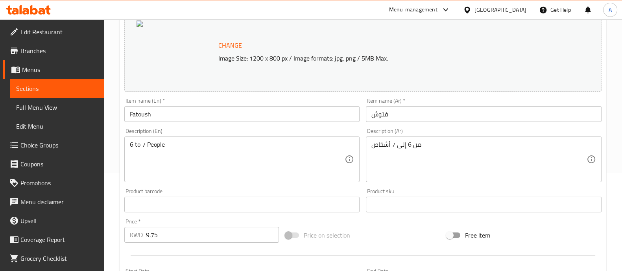
click at [182, 92] on div "Change Image Size: 1200 x 800 px / Image formats: jpg, png / 5MB Max." at bounding box center [363, 50] width 484 height 90
click at [184, 114] on input "Fatoush" at bounding box center [242, 114] width 236 height 16
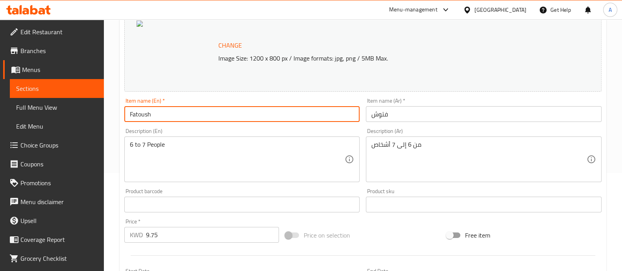
click at [184, 114] on input "Fatoush" at bounding box center [242, 114] width 236 height 16
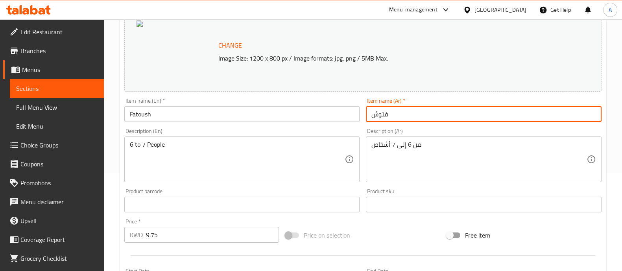
click at [417, 114] on input "فتوش" at bounding box center [484, 114] width 236 height 16
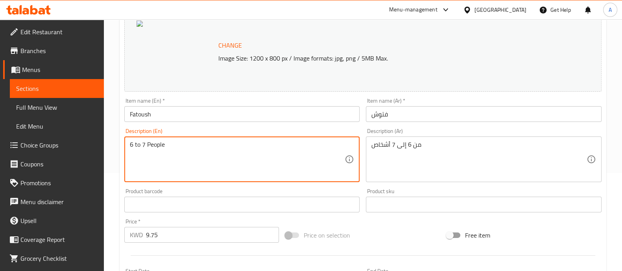
click at [216, 173] on textarea "6 to 7 People" at bounding box center [237, 159] width 215 height 37
click at [215, 173] on textarea "6 to 7 People" at bounding box center [237, 159] width 215 height 37
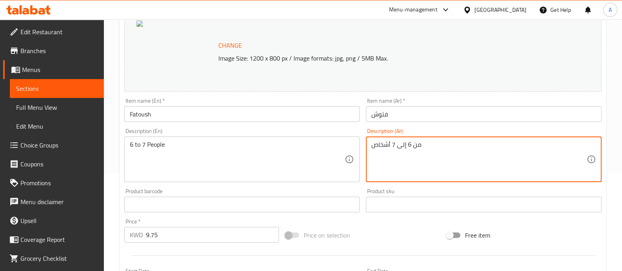
click at [406, 148] on textarea "من 6 إلى 7 أشخاص" at bounding box center [478, 159] width 215 height 37
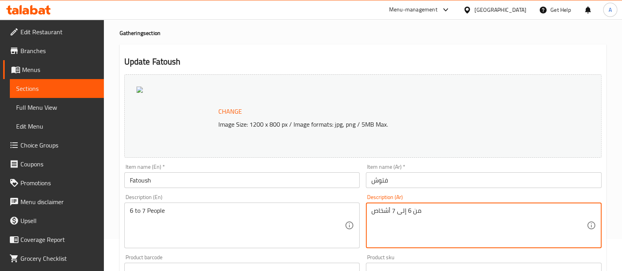
scroll to position [0, 0]
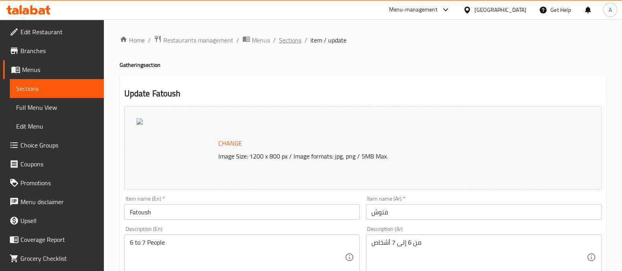
click at [290, 37] on span "Sections" at bounding box center [290, 39] width 22 height 9
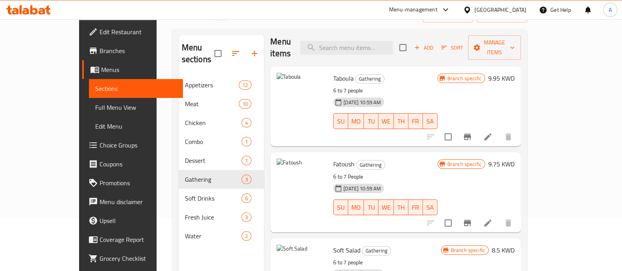
scroll to position [110, 0]
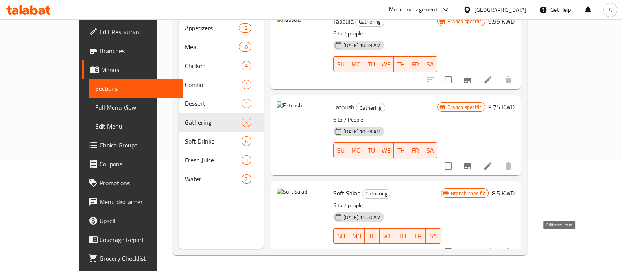
click at [493, 247] on icon at bounding box center [487, 251] width 9 height 9
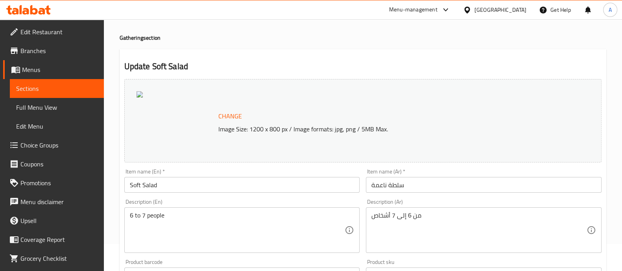
scroll to position [98, 0]
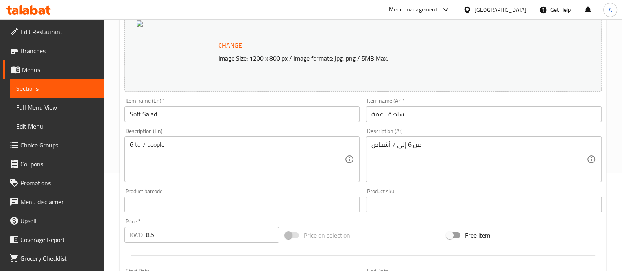
click at [205, 113] on input "Soft Salad" at bounding box center [242, 114] width 236 height 16
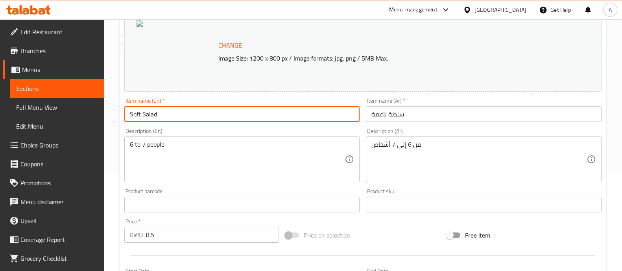
click at [205, 113] on input "Soft Salad" at bounding box center [242, 114] width 236 height 16
click at [428, 107] on input "سلطة ناعمة" at bounding box center [484, 114] width 236 height 16
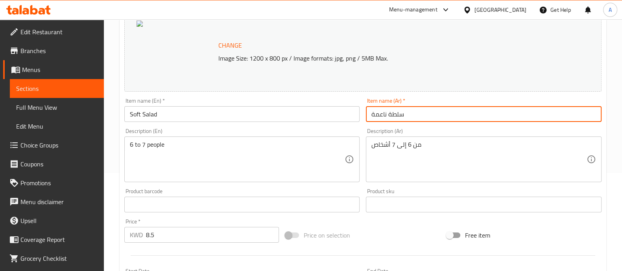
click at [427, 114] on input "سلطة ناعمة" at bounding box center [484, 114] width 236 height 16
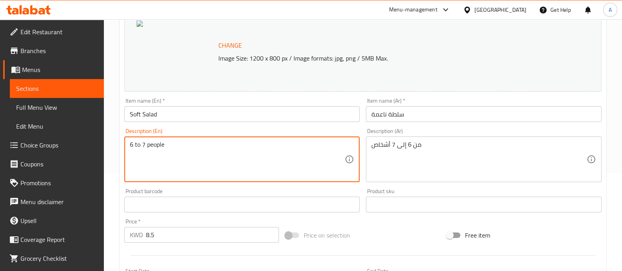
click at [186, 141] on textarea "6 to 7 people" at bounding box center [237, 159] width 215 height 37
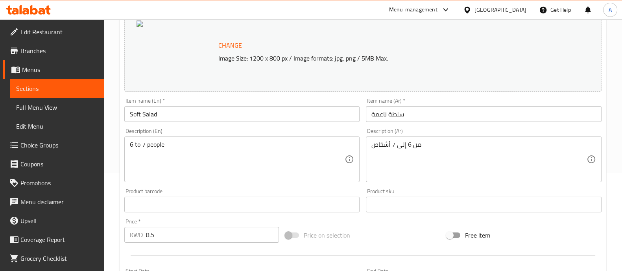
click at [496, 181] on div "من 6 إلى 7 أشخاص Description (Ar)" at bounding box center [484, 160] width 236 height 46
click at [495, 181] on div "من 6 إلى 7 أشخاص Description (Ar)" at bounding box center [484, 160] width 236 height 46
click at [494, 181] on div "من 6 إلى 7 أشخاص Description (Ar)" at bounding box center [484, 160] width 236 height 46
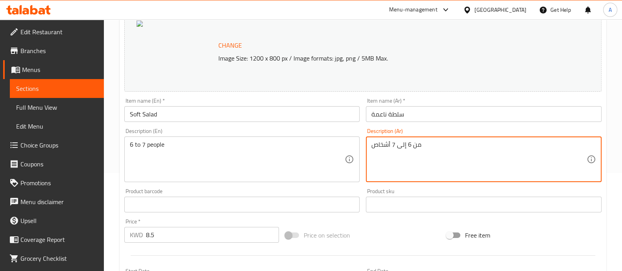
click at [472, 159] on textarea "من 6 إلى 7 أشخاص" at bounding box center [478, 159] width 215 height 37
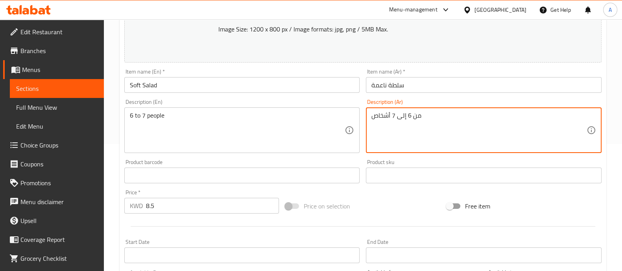
scroll to position [148, 0]
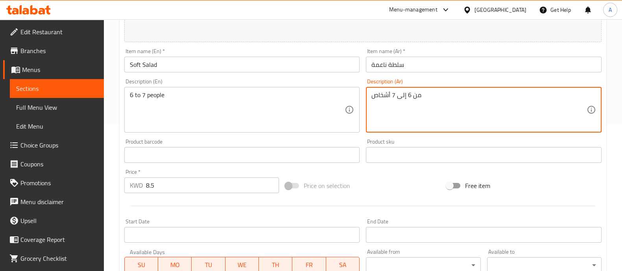
click at [207, 189] on input "8.5" at bounding box center [212, 185] width 133 height 16
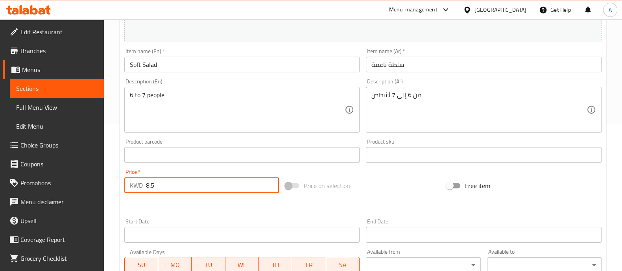
click at [207, 189] on input "8.5" at bounding box center [212, 185] width 133 height 16
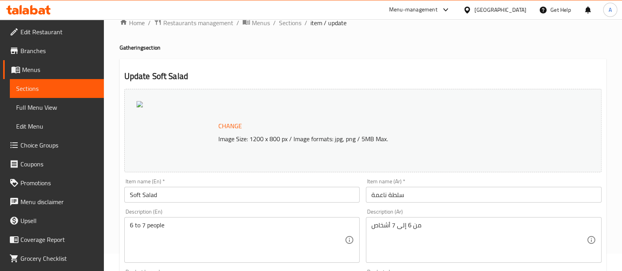
scroll to position [0, 0]
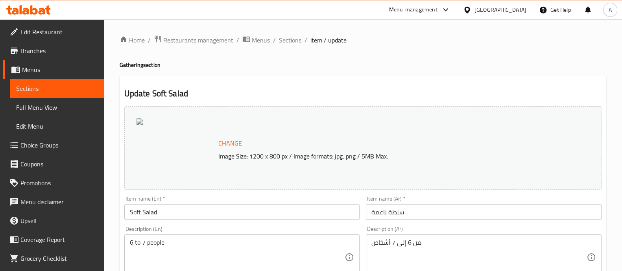
click at [298, 42] on span "Sections" at bounding box center [290, 39] width 22 height 9
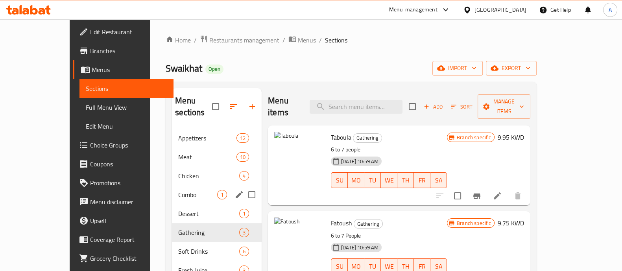
click at [234, 190] on icon "edit" at bounding box center [238, 194] width 9 height 9
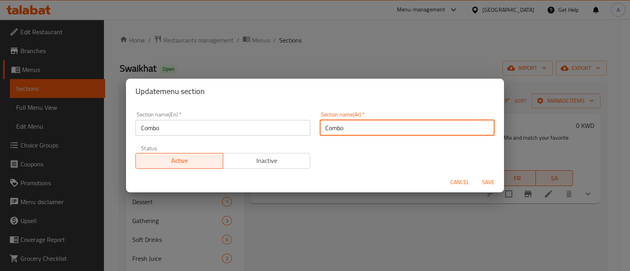
click at [354, 127] on input "Combo" at bounding box center [406, 128] width 175 height 16
paste input "كومبو"
type input "كومبو"
click at [492, 175] on button "Save" at bounding box center [487, 182] width 25 height 15
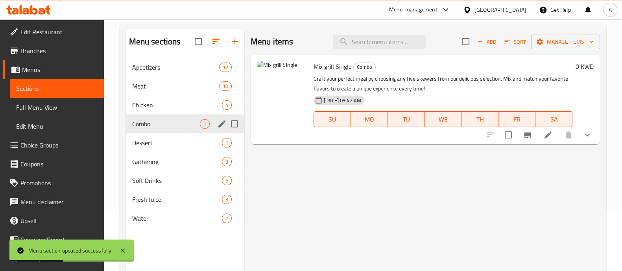
scroll to position [98, 0]
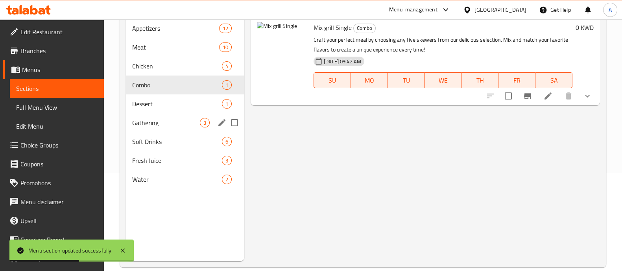
click at [162, 115] on div "Gathering 3" at bounding box center [185, 122] width 118 height 19
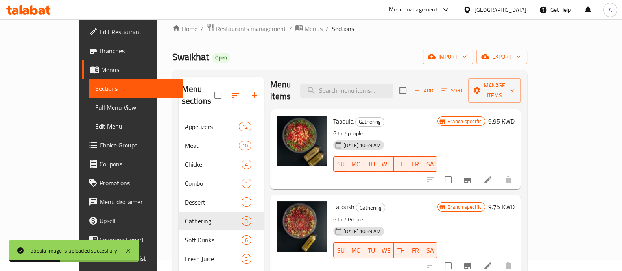
scroll to position [6, 0]
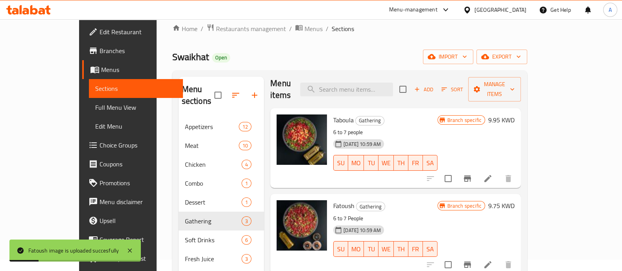
click at [333, 214] on p "6 to 7 People" at bounding box center [385, 219] width 104 height 10
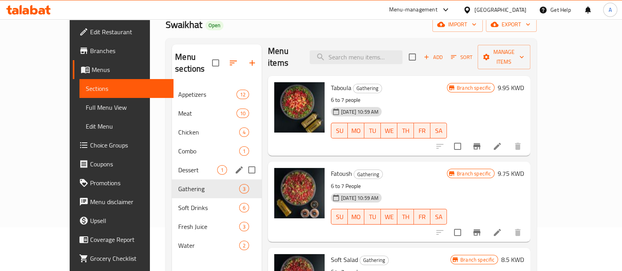
scroll to position [42, 0]
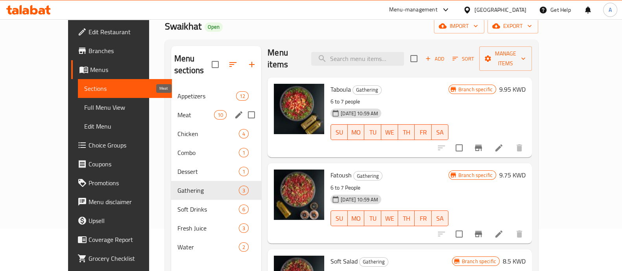
click at [194, 110] on span "Meat" at bounding box center [195, 114] width 37 height 9
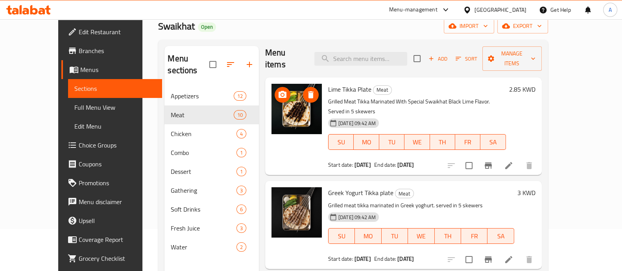
scroll to position [535, 0]
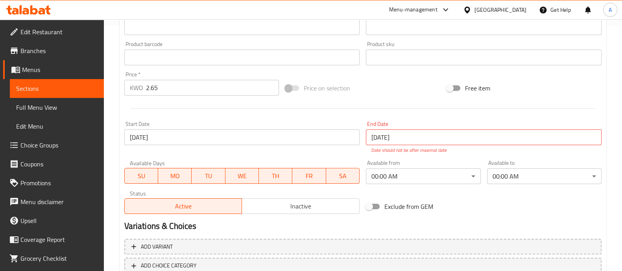
scroll to position [298, 0]
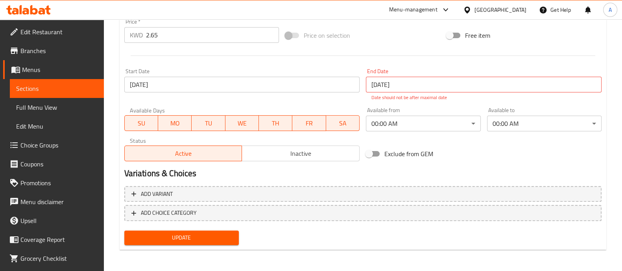
drag, startPoint x: 92, startPoint y: 37, endPoint x: 42, endPoint y: 33, distance: 50.9
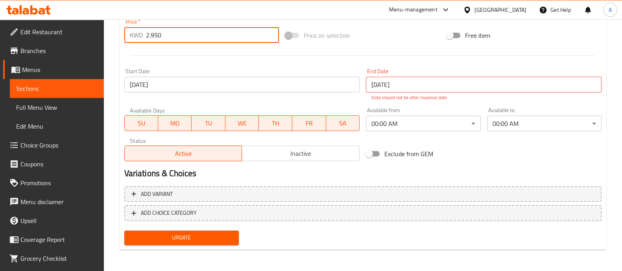
type input "2.950"
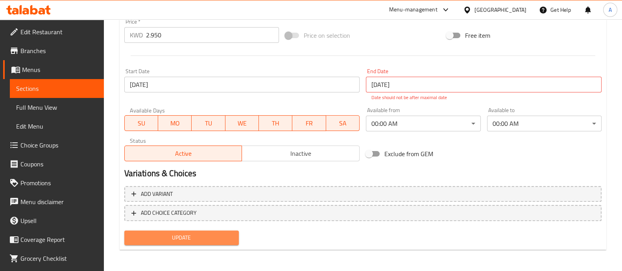
click at [236, 238] on button "Update" at bounding box center [181, 238] width 114 height 15
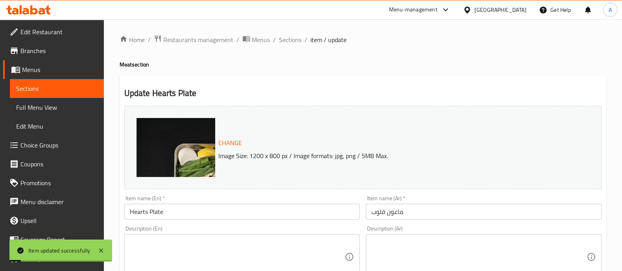
scroll to position [0, 0]
click at [293, 41] on span "Sections" at bounding box center [290, 39] width 22 height 9
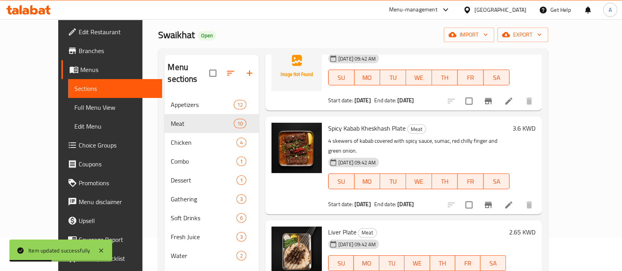
scroll to position [49, 0]
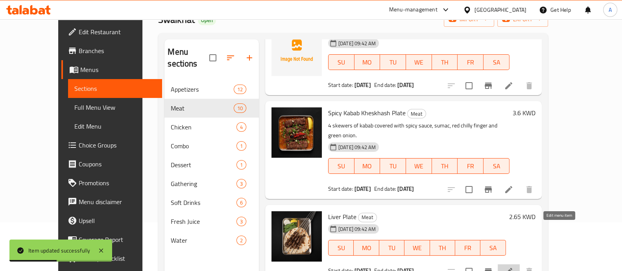
click at [513, 267] on icon at bounding box center [508, 271] width 9 height 9
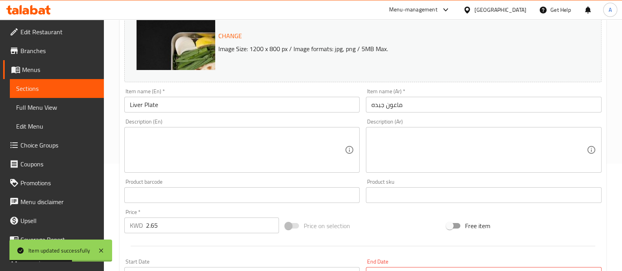
scroll to position [148, 0]
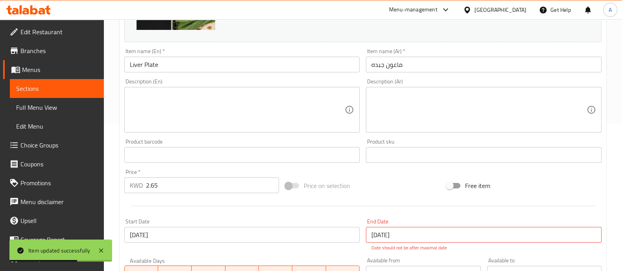
click at [218, 192] on input "2.65" at bounding box center [212, 185] width 133 height 16
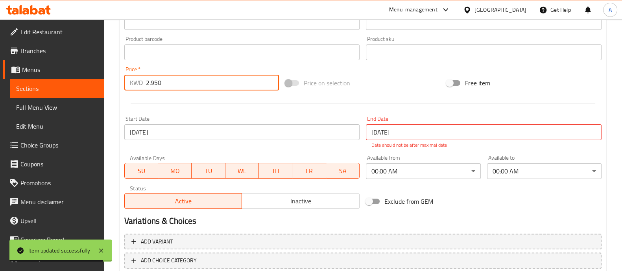
scroll to position [298, 0]
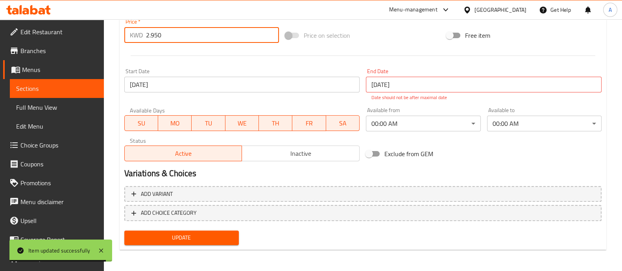
type input "2.950"
click at [181, 249] on div "Update Liver Plate Change Image Size: 1200 x 800 px / Image formats: jpg, png /…" at bounding box center [363, 14] width 487 height 472
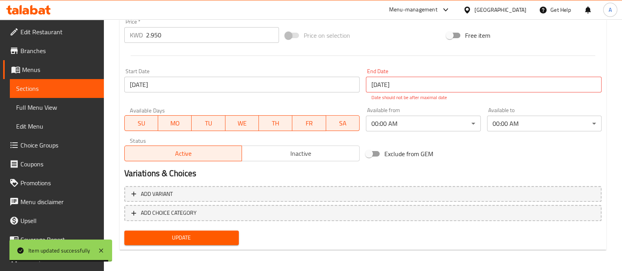
click at [199, 228] on div "Update" at bounding box center [181, 237] width 121 height 21
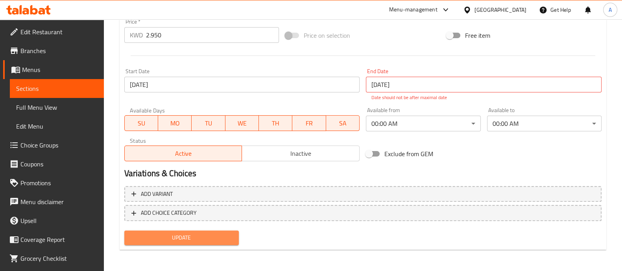
click at [203, 237] on span "Update" at bounding box center [182, 238] width 102 height 10
click at [203, 237] on div at bounding box center [311, 135] width 622 height 271
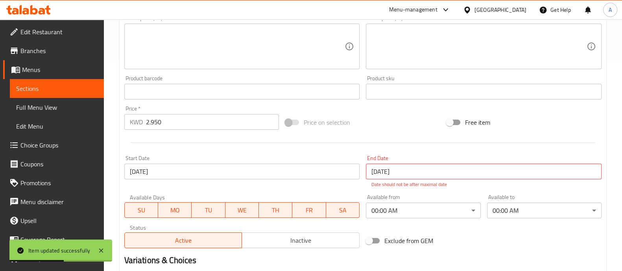
scroll to position [249, 0]
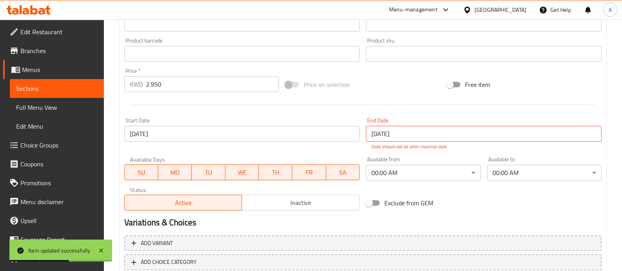
click at [458, 135] on input "[DATE]" at bounding box center [484, 134] width 236 height 16
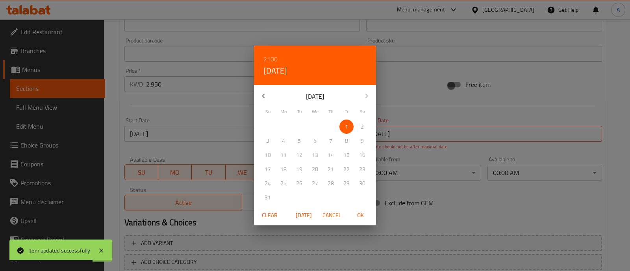
click at [275, 210] on span "Clear" at bounding box center [269, 215] width 19 height 10
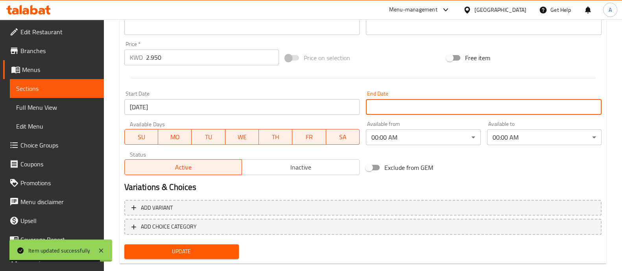
scroll to position [289, 0]
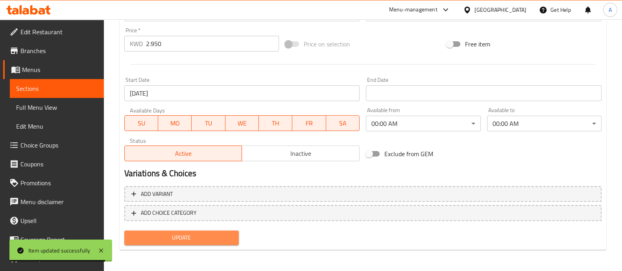
click at [193, 233] on span "Update" at bounding box center [182, 238] width 102 height 10
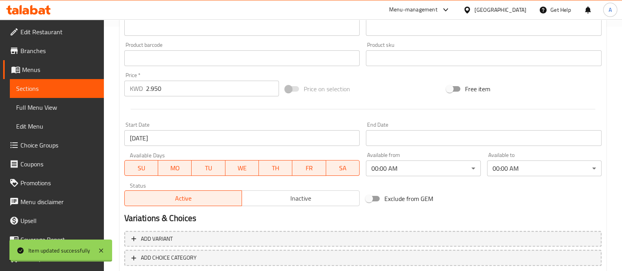
scroll to position [240, 0]
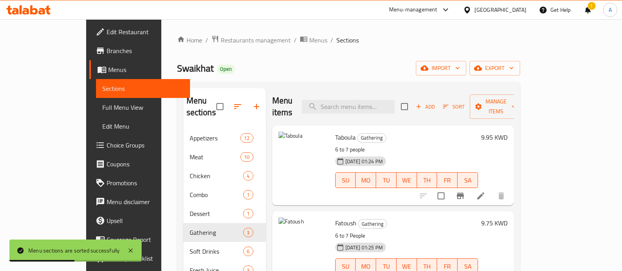
scroll to position [11, 0]
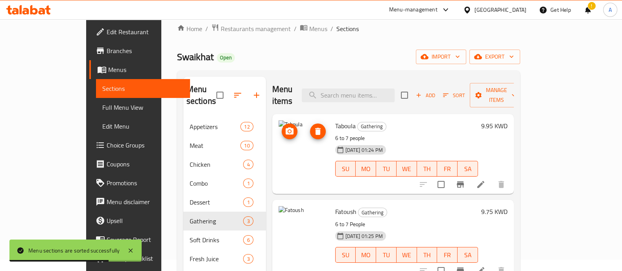
drag, startPoint x: 288, startPoint y: 116, endPoint x: 280, endPoint y: 147, distance: 32.1
